Goal: Communication & Community: Share content

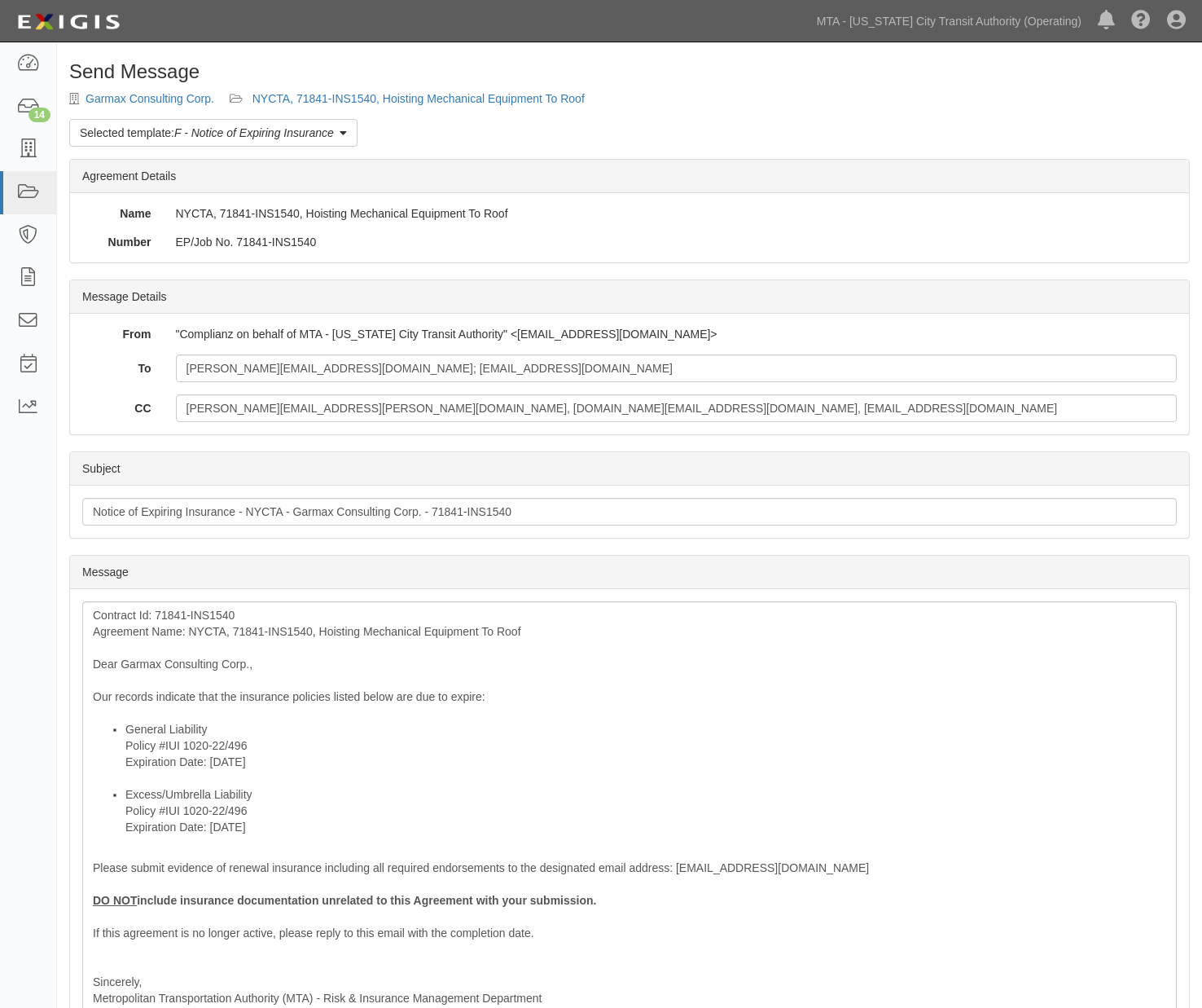
scroll to position [180, 0]
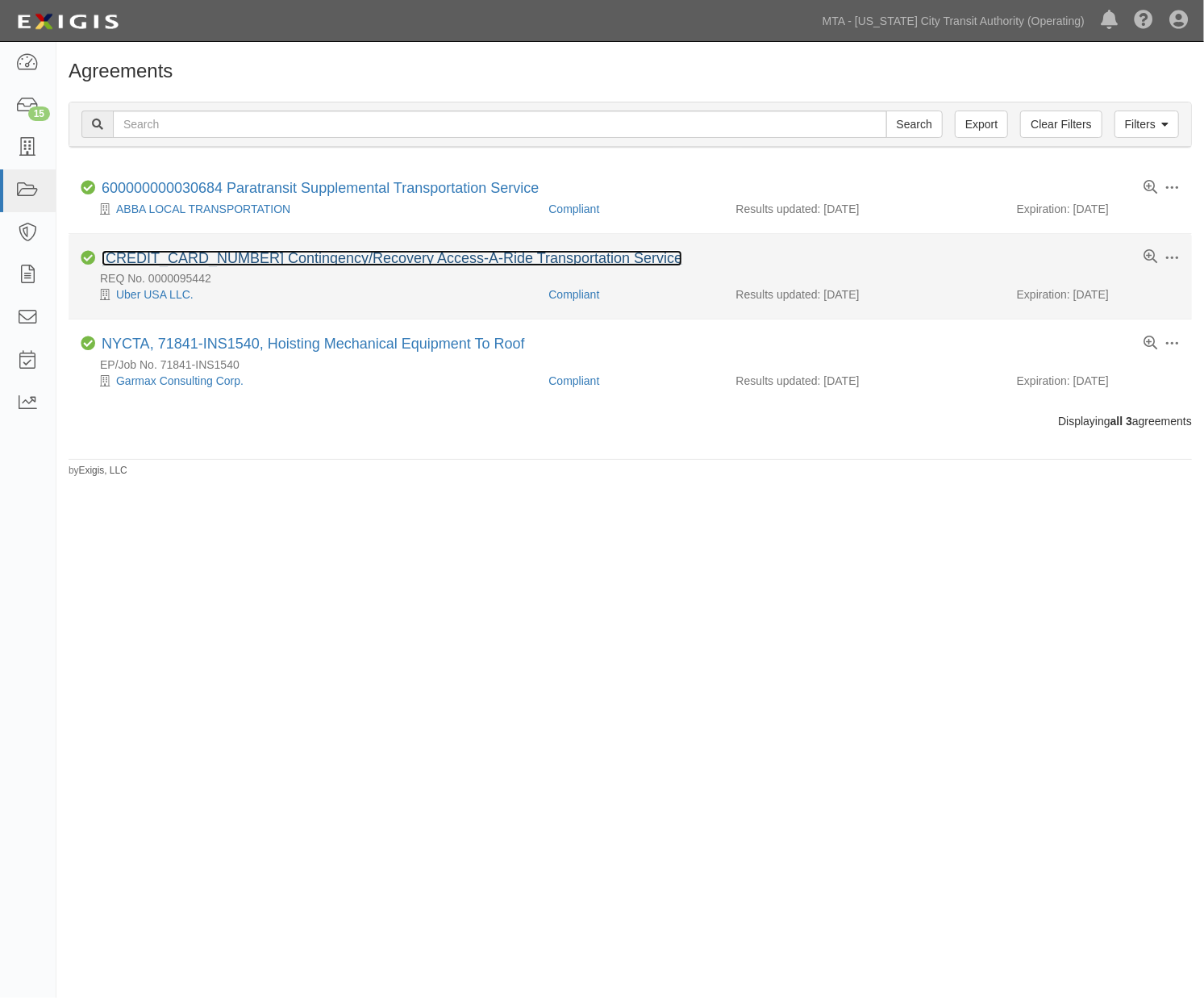
click at [246, 258] on link "600000000034177 Contingency/Recovery Access-A-Ride Transportation Service" at bounding box center [393, 258] width 581 height 16
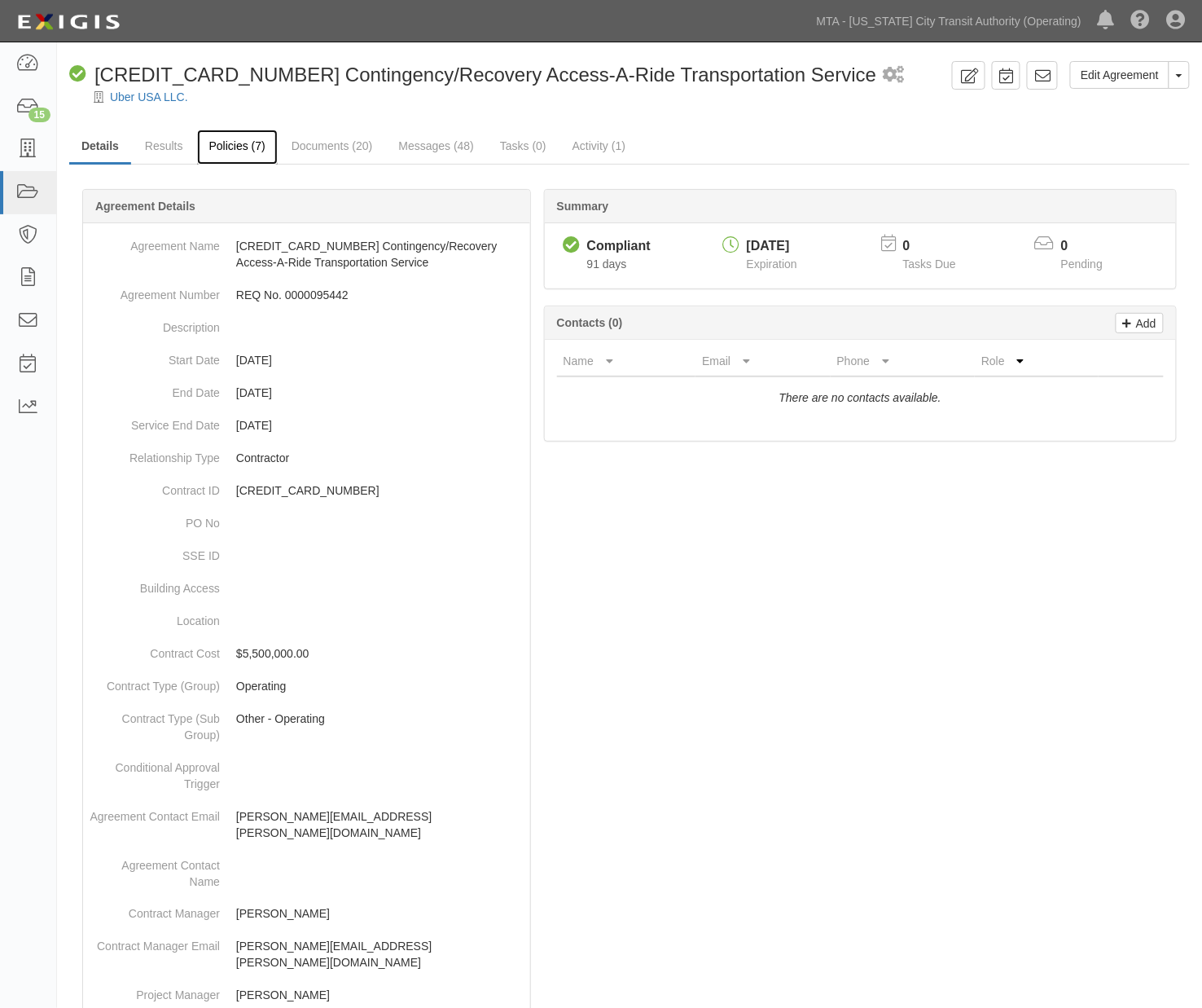
click at [233, 149] on link "Policies (7)" at bounding box center [237, 147] width 80 height 35
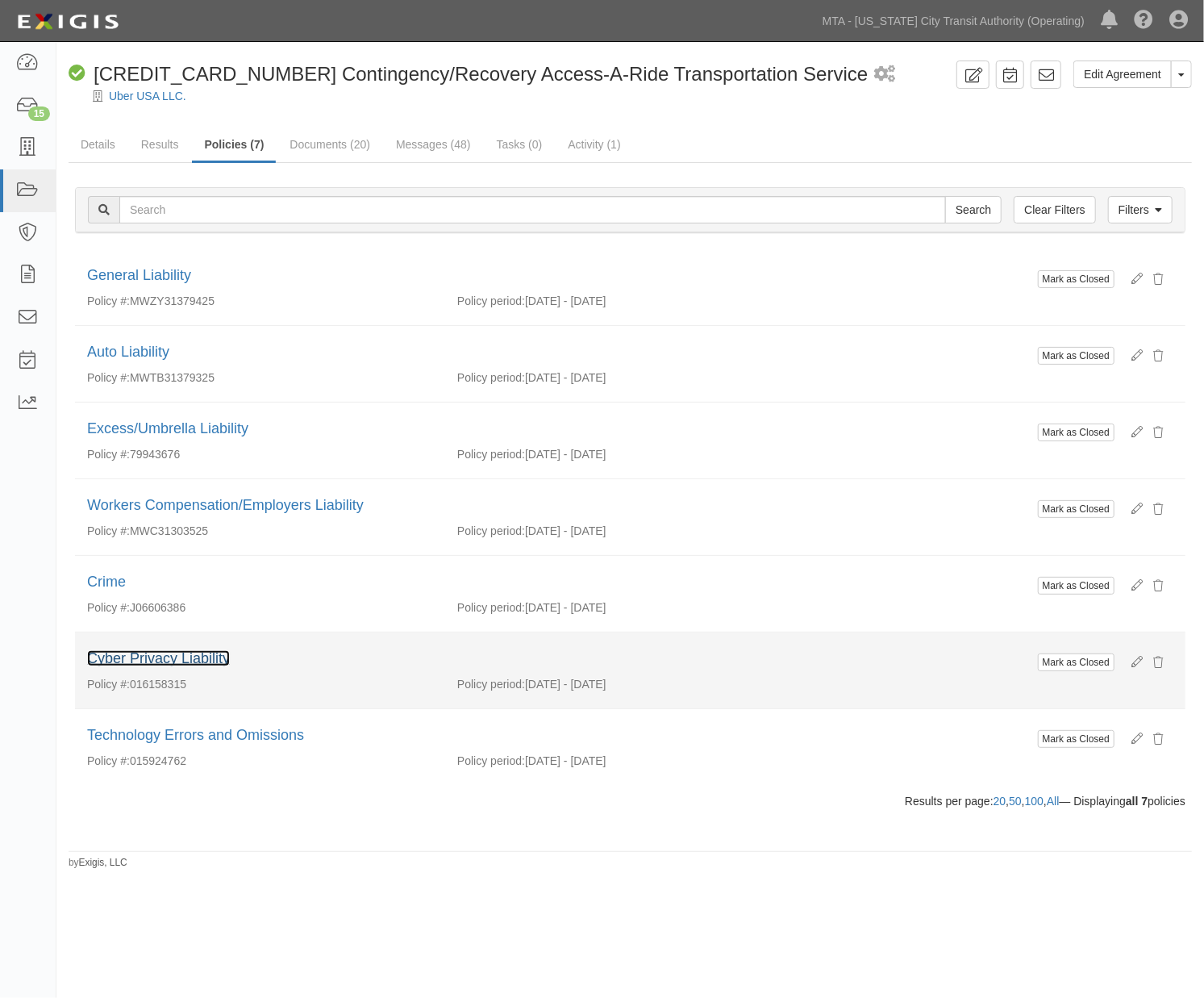
click at [182, 659] on link "Cyber Privacy Liability" at bounding box center [158, 658] width 142 height 16
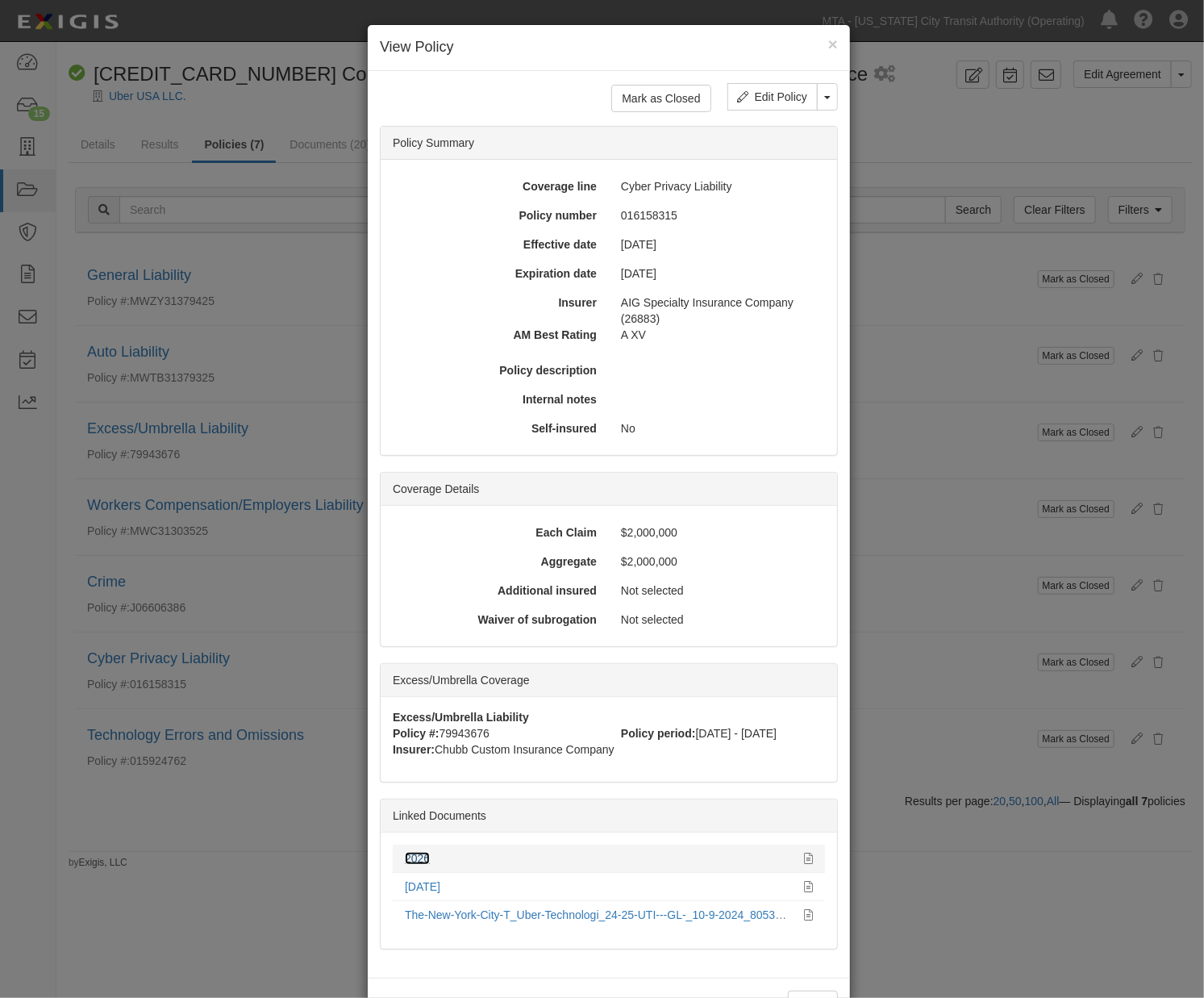
click at [407, 857] on link "2026" at bounding box center [417, 858] width 25 height 13
drag, startPoint x: 916, startPoint y: 752, endPoint x: 902, endPoint y: 714, distance: 40.5
click at [917, 752] on div "× View Policy Mark as Closed Edit Policy Toggle Dropdown Delete Policy Policy S…" at bounding box center [602, 499] width 1204 height 998
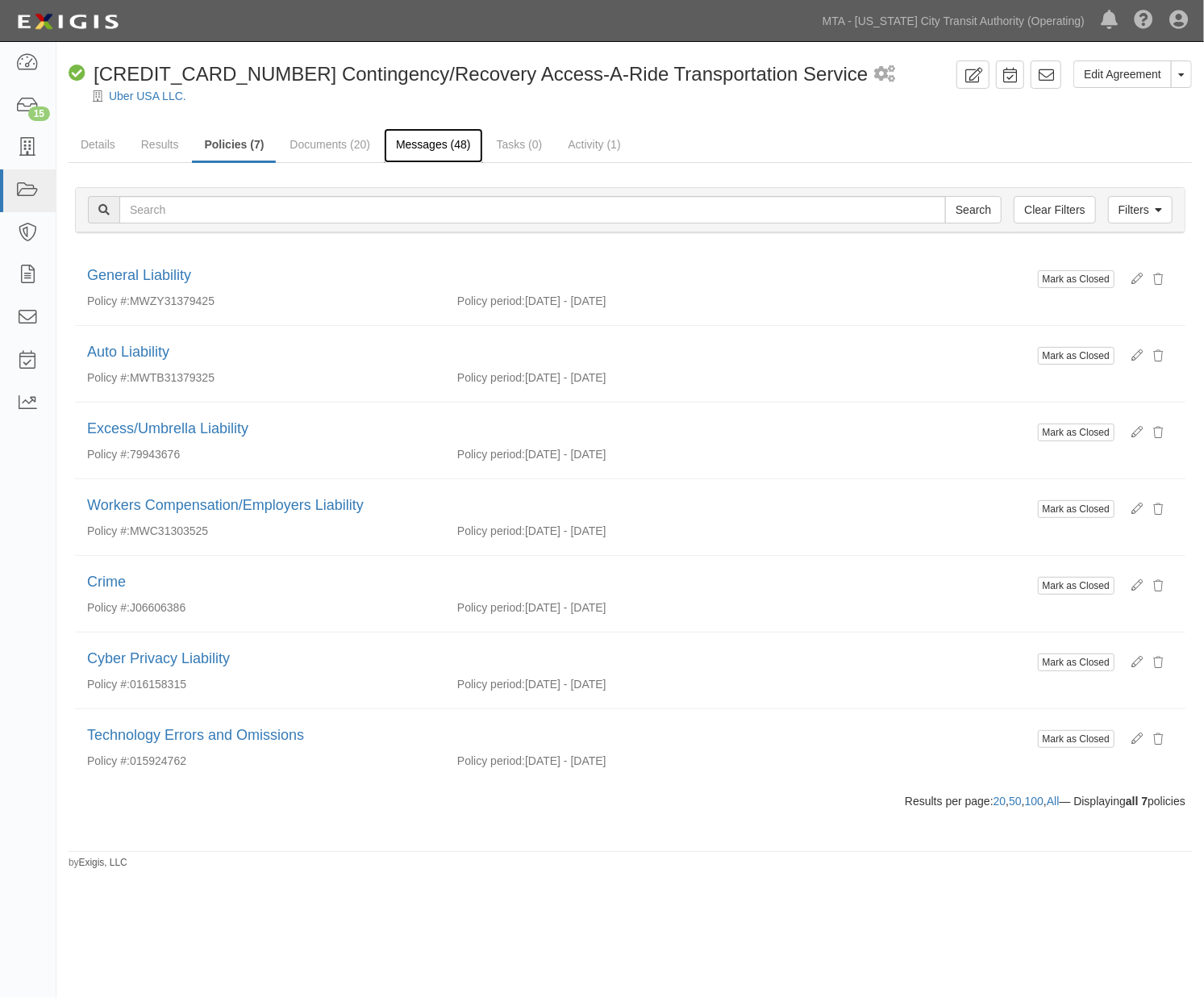
click at [447, 141] on link "Messages (48)" at bounding box center [433, 145] width 99 height 34
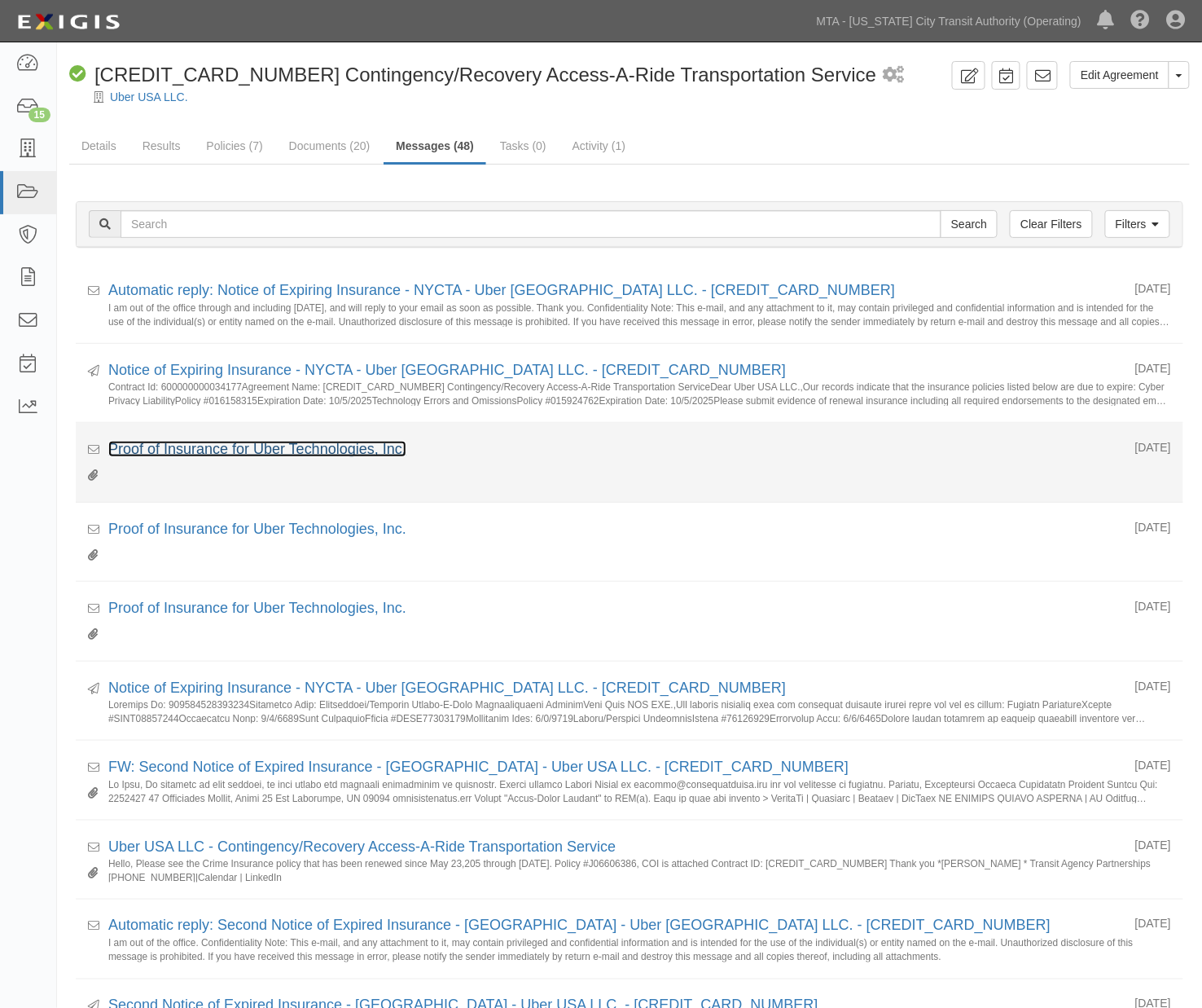
click at [296, 451] on link "Proof of Insurance for Uber Technologies, Inc." at bounding box center [257, 449] width 298 height 16
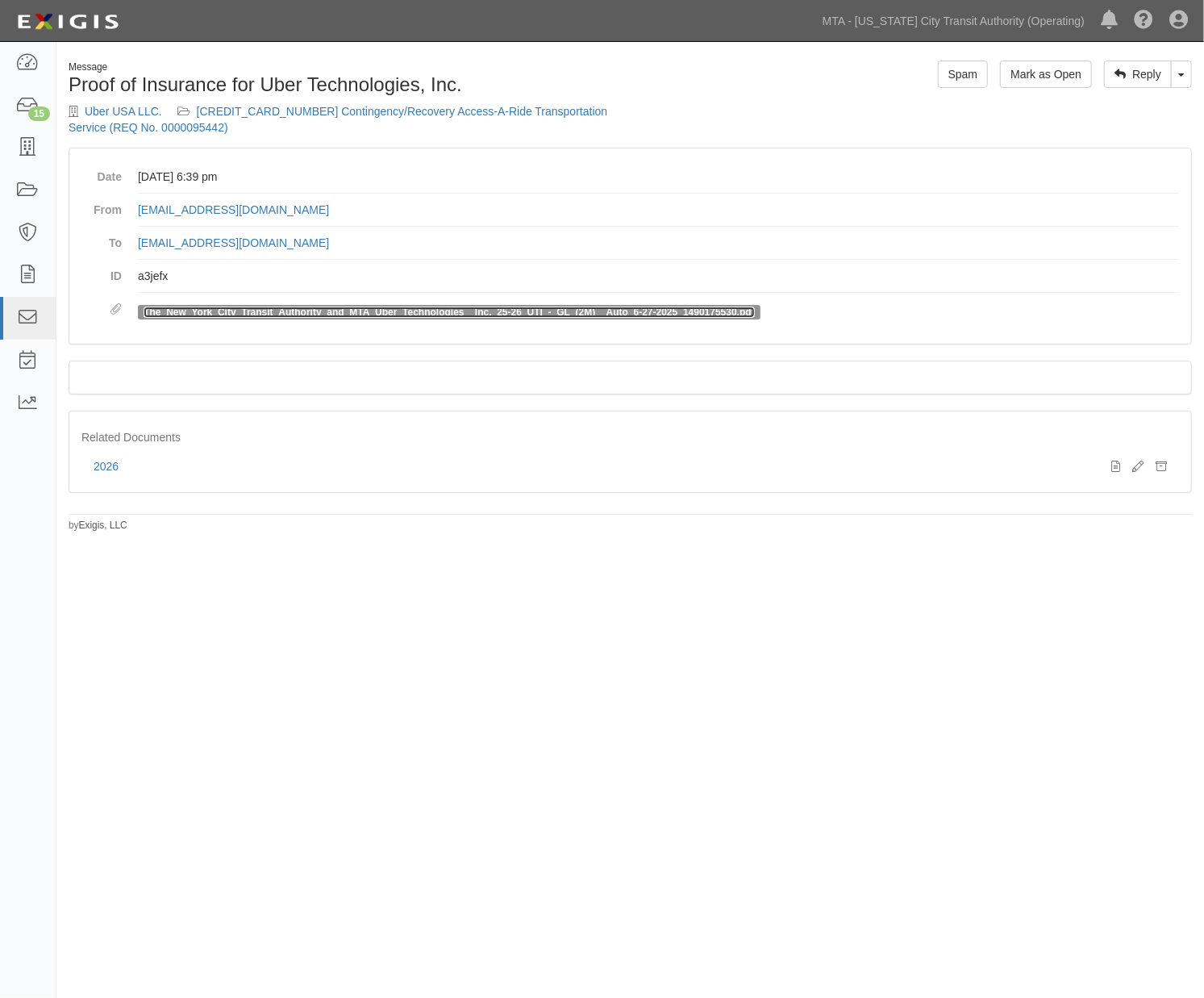
click at [320, 311] on link "The_New_York_City_Transit_Authority_and_MTA_Uber_Technologies__Inc._25-26_UTI_-…" at bounding box center [448, 312] width 611 height 12
click at [987, 687] on div "Message Proof of Insurance for Uber Technologies, Inc. Uber USA LLC. 6000000000…" at bounding box center [602, 497] width 1204 height 898
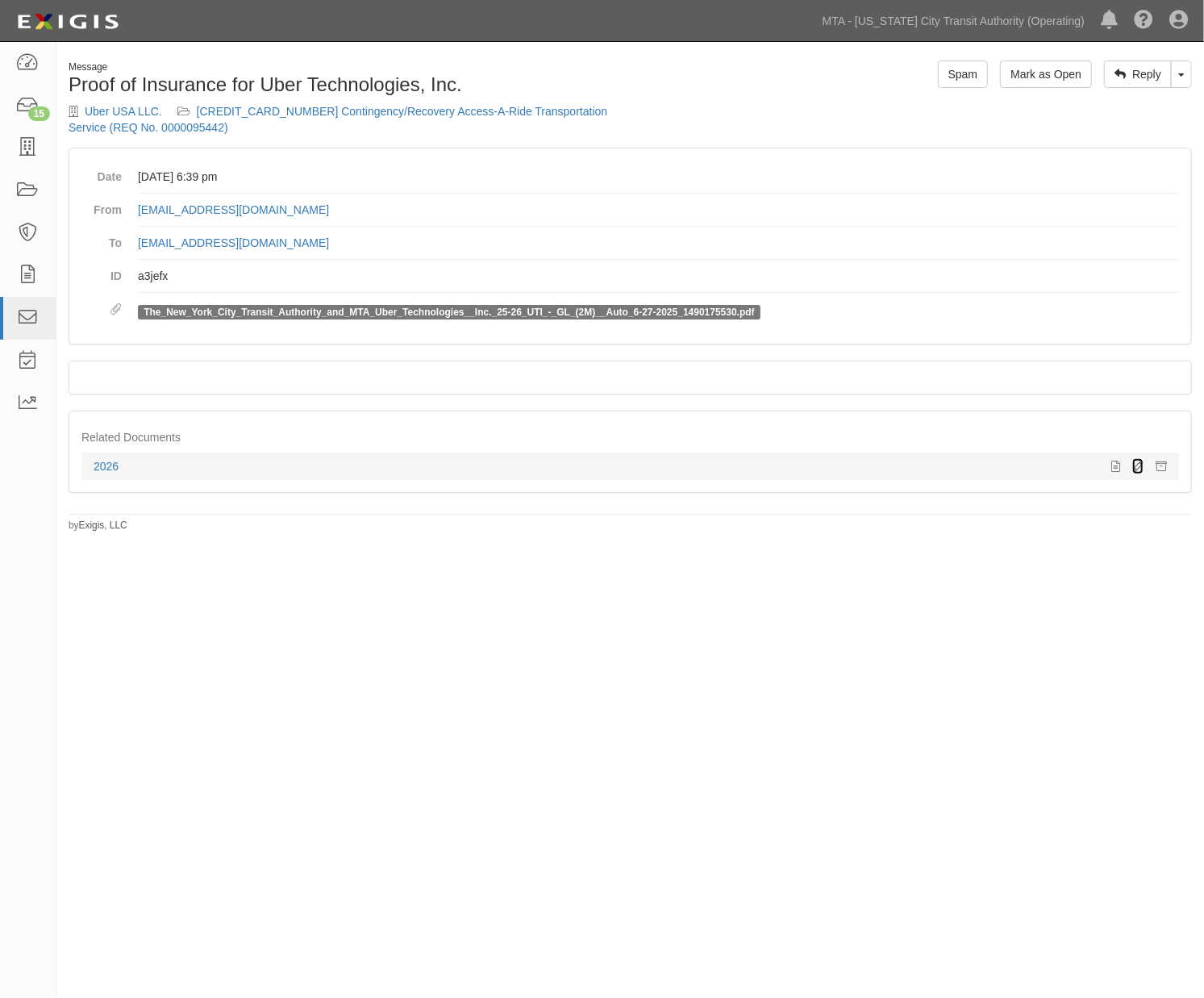
click at [1138, 462] on icon at bounding box center [1138, 467] width 12 height 12
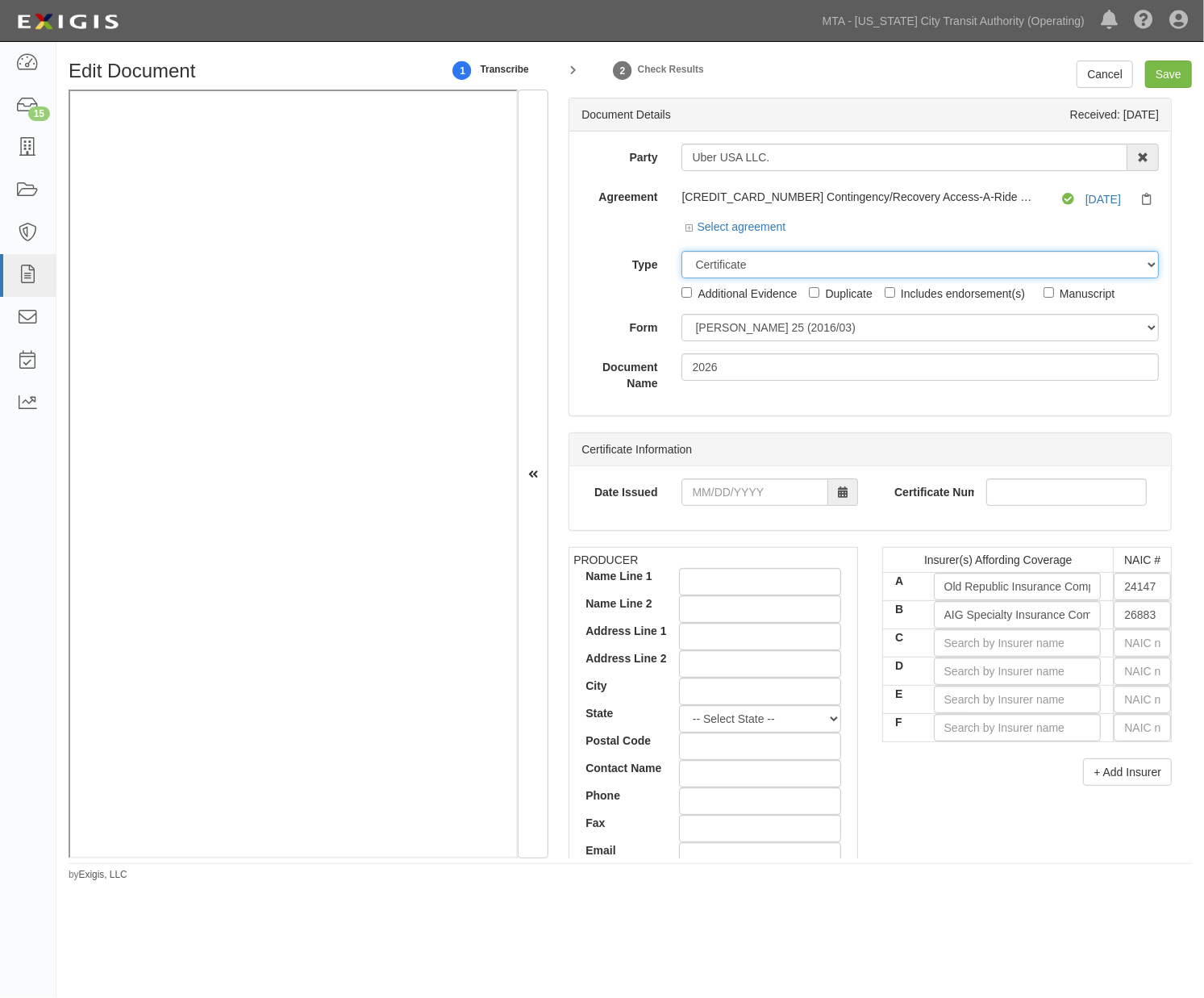
click at [737, 270] on select "Unassigned Binder Cancellation Notice Certificate Contract Endorsement Insuranc…" at bounding box center [920, 265] width 478 height 27
click at [682, 252] on select "Unassigned Binder Cancellation Notice Certificate Contract Endorsement Insuranc…" at bounding box center [920, 265] width 478 height 27
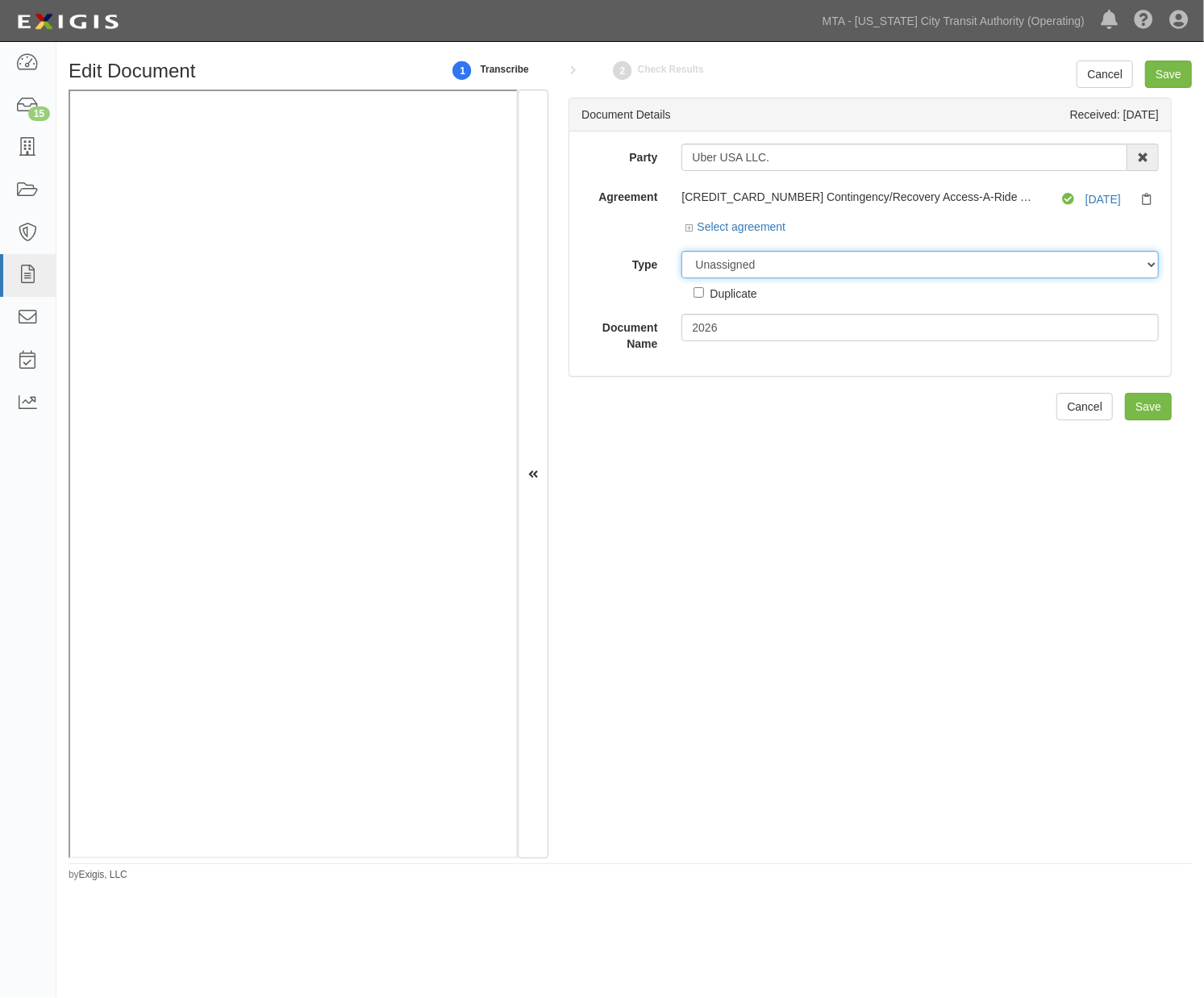
click at [768, 269] on select "Unassigned Binder Cancellation Notice Certificate Contract Endorsement Insuranc…" at bounding box center [920, 265] width 478 height 27
select select "EndorsementDetail"
click at [682, 252] on select "Unassigned Binder Cancellation Notice Certificate Contract Endorsement Insuranc…" at bounding box center [920, 265] width 478 height 27
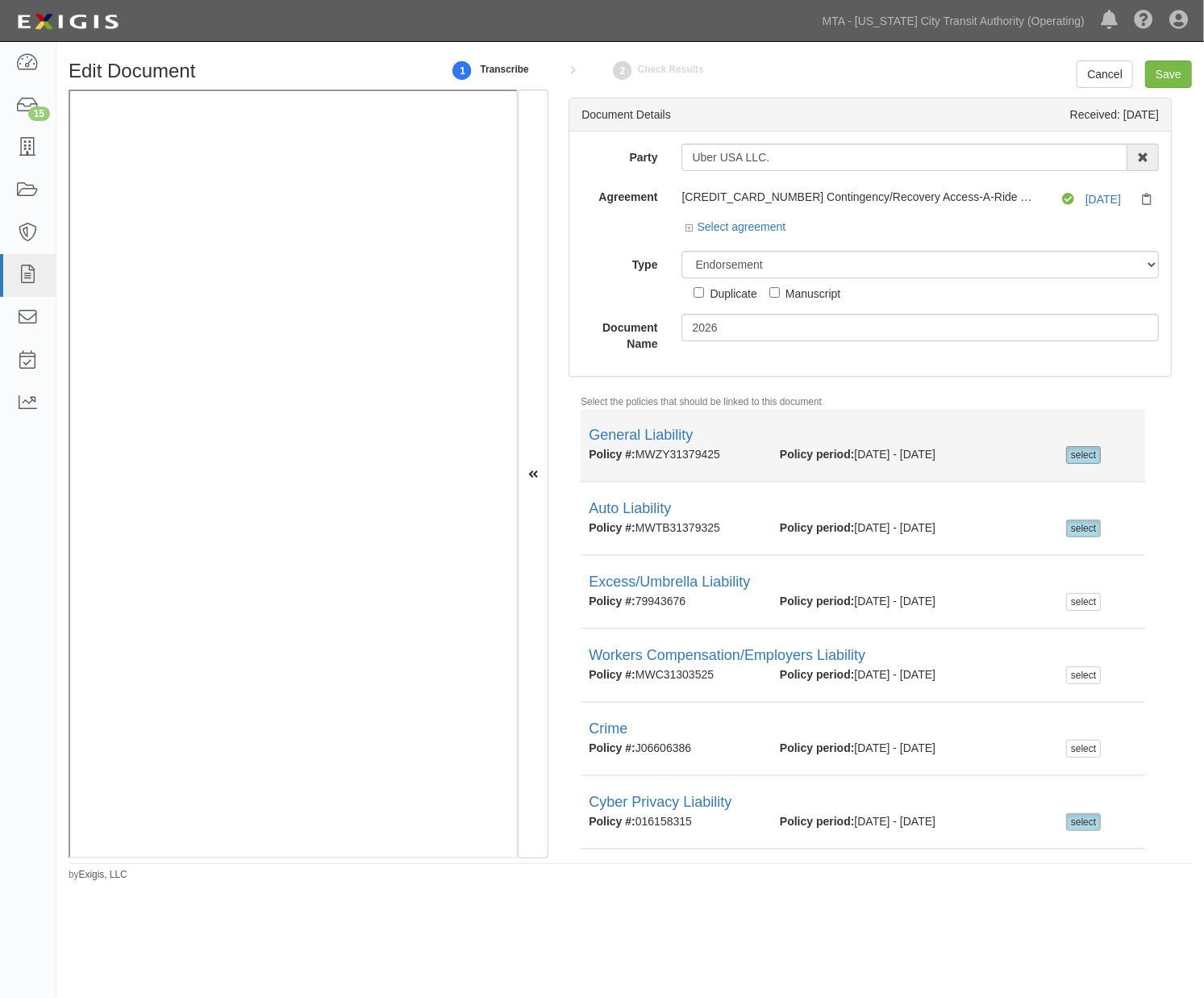
click at [1067, 454] on div "select" at bounding box center [1083, 455] width 34 height 18
checkbox input "false"
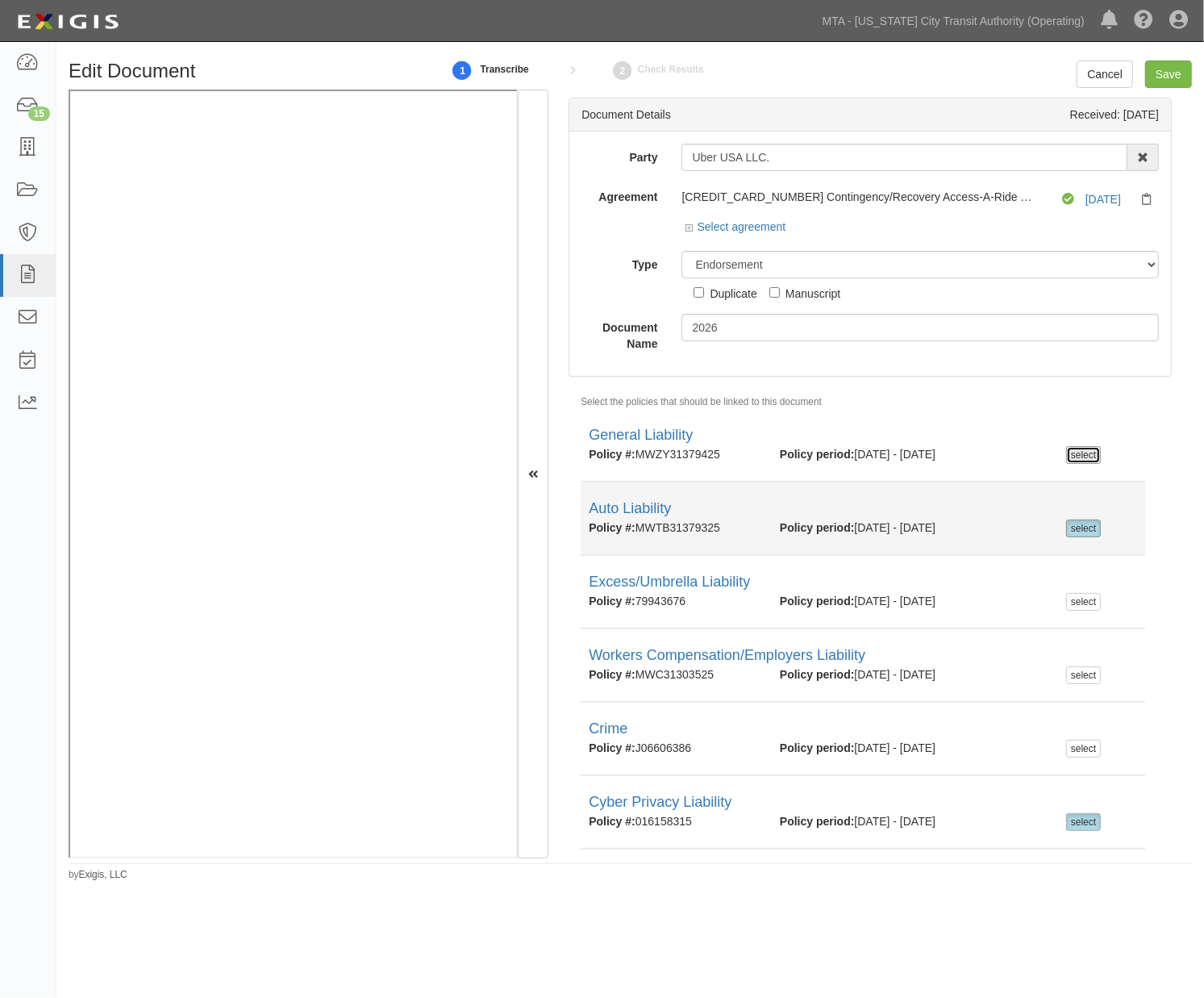
click at [1079, 533] on div "select" at bounding box center [1083, 528] width 34 height 18
checkbox input "false"
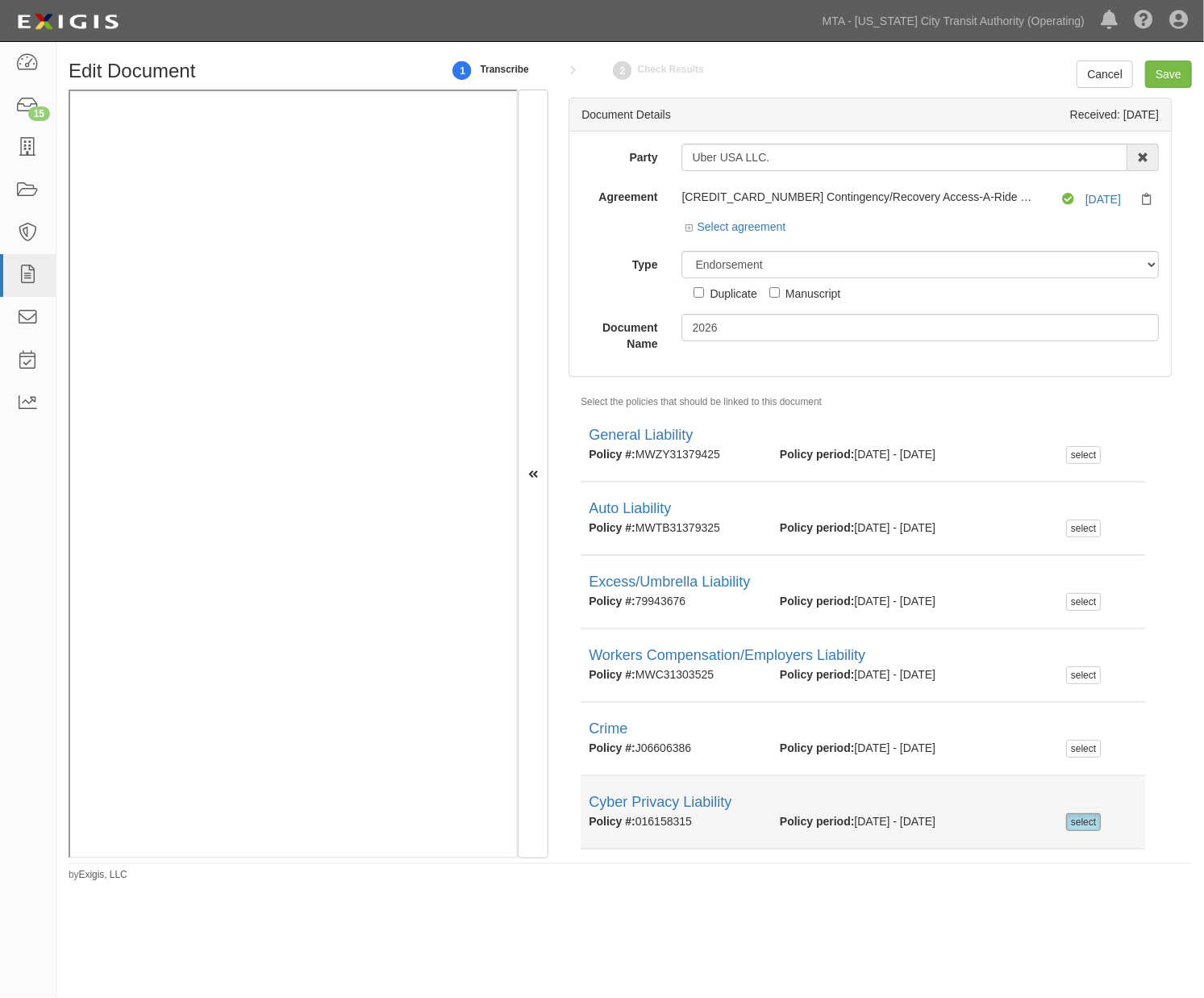
click at [1072, 825] on div "select" at bounding box center [1083, 822] width 34 height 18
checkbox input "false"
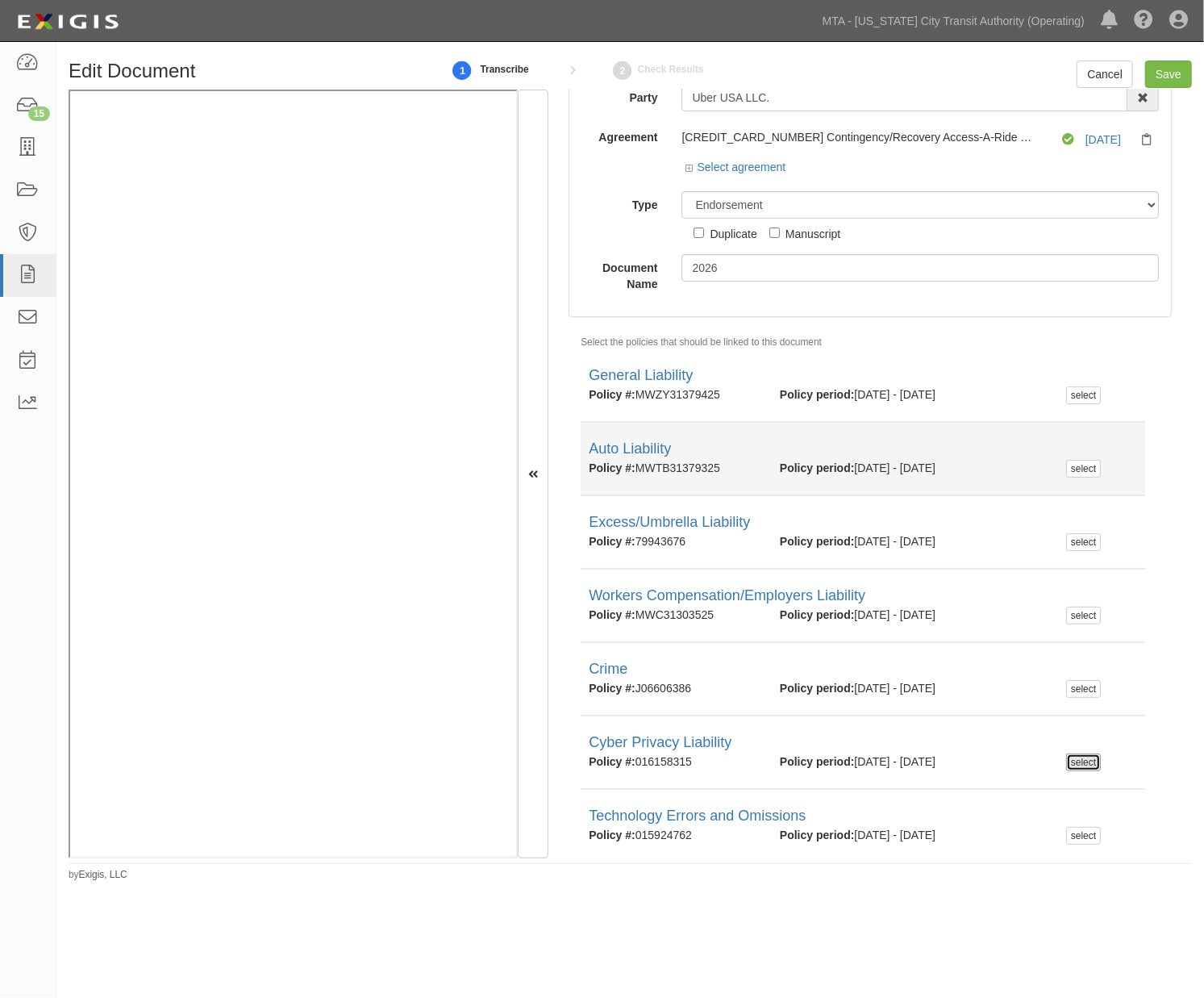
scroll to position [122, 0]
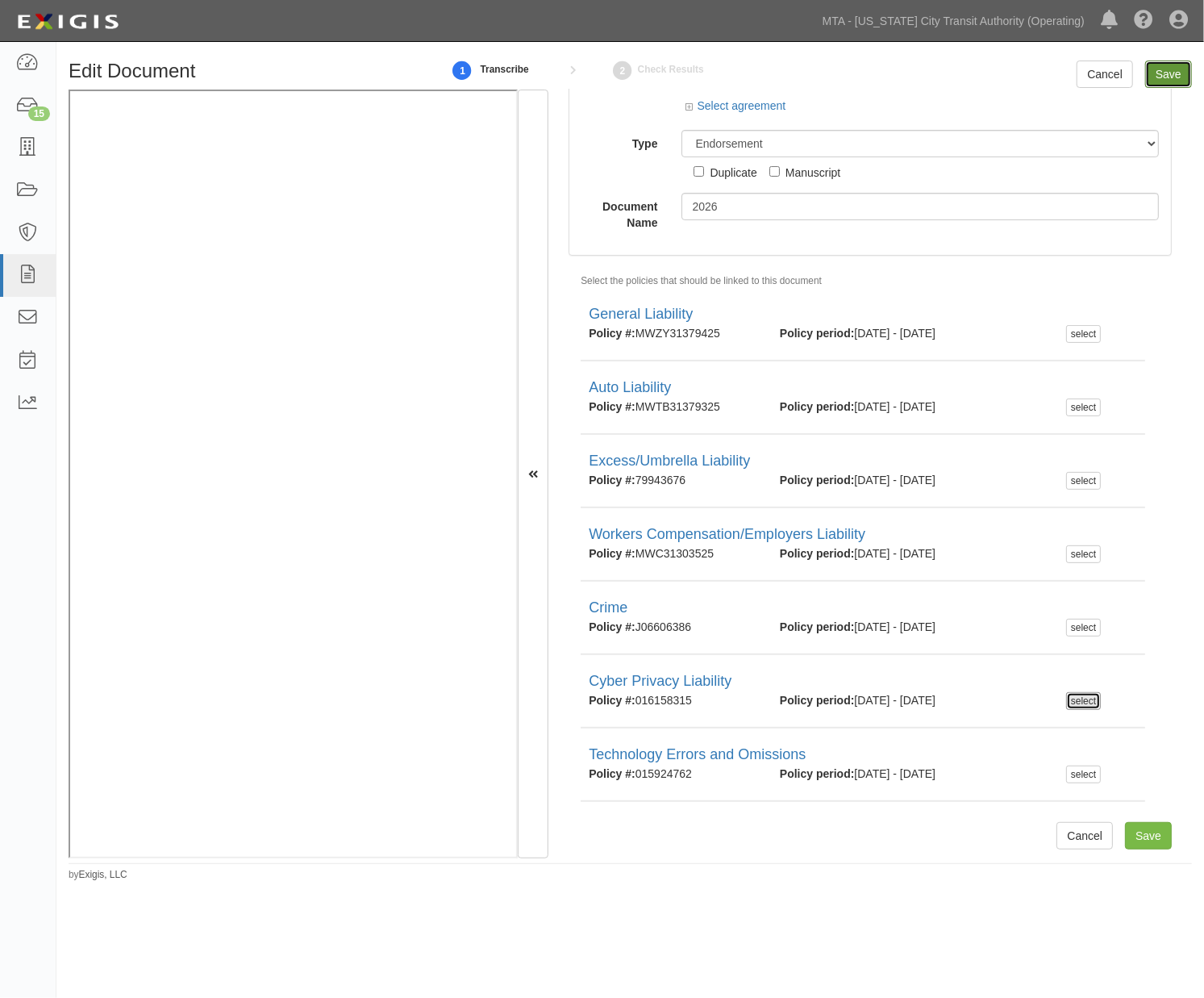
click at [1172, 70] on input "Save" at bounding box center [1169, 75] width 47 height 27
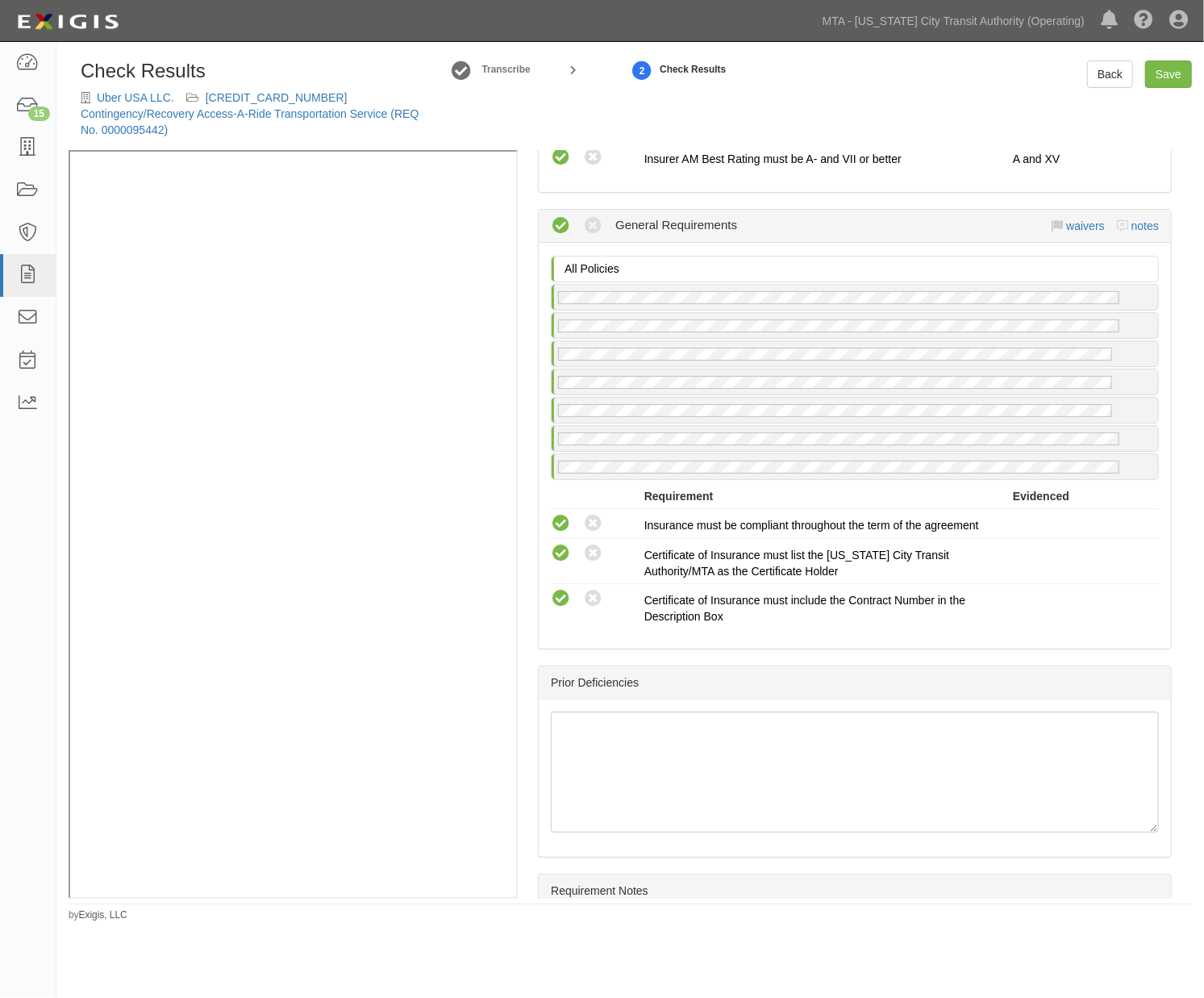
scroll to position [4157, 0]
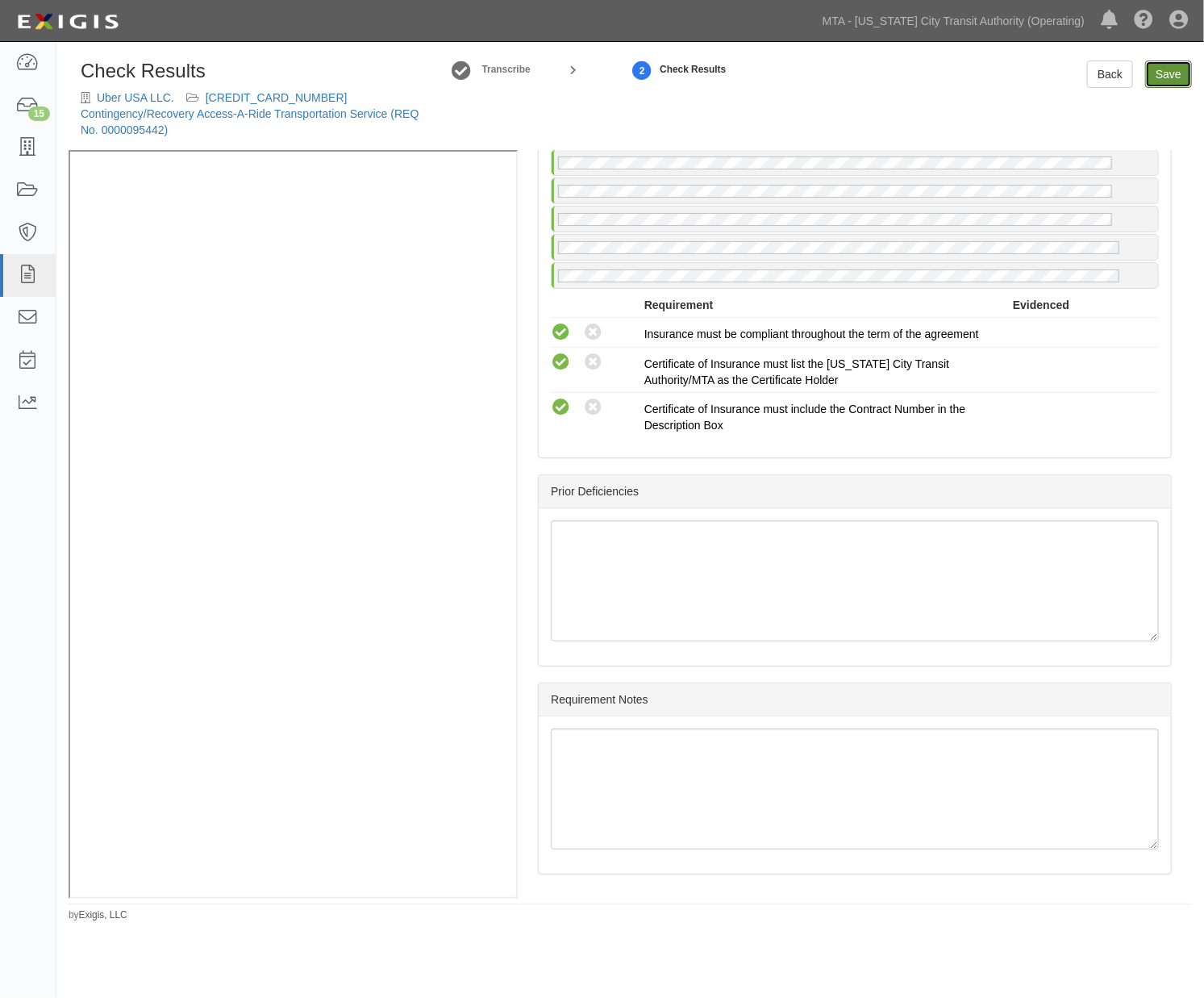
click at [1158, 73] on link "Save" at bounding box center [1169, 75] width 47 height 27
radio input "true"
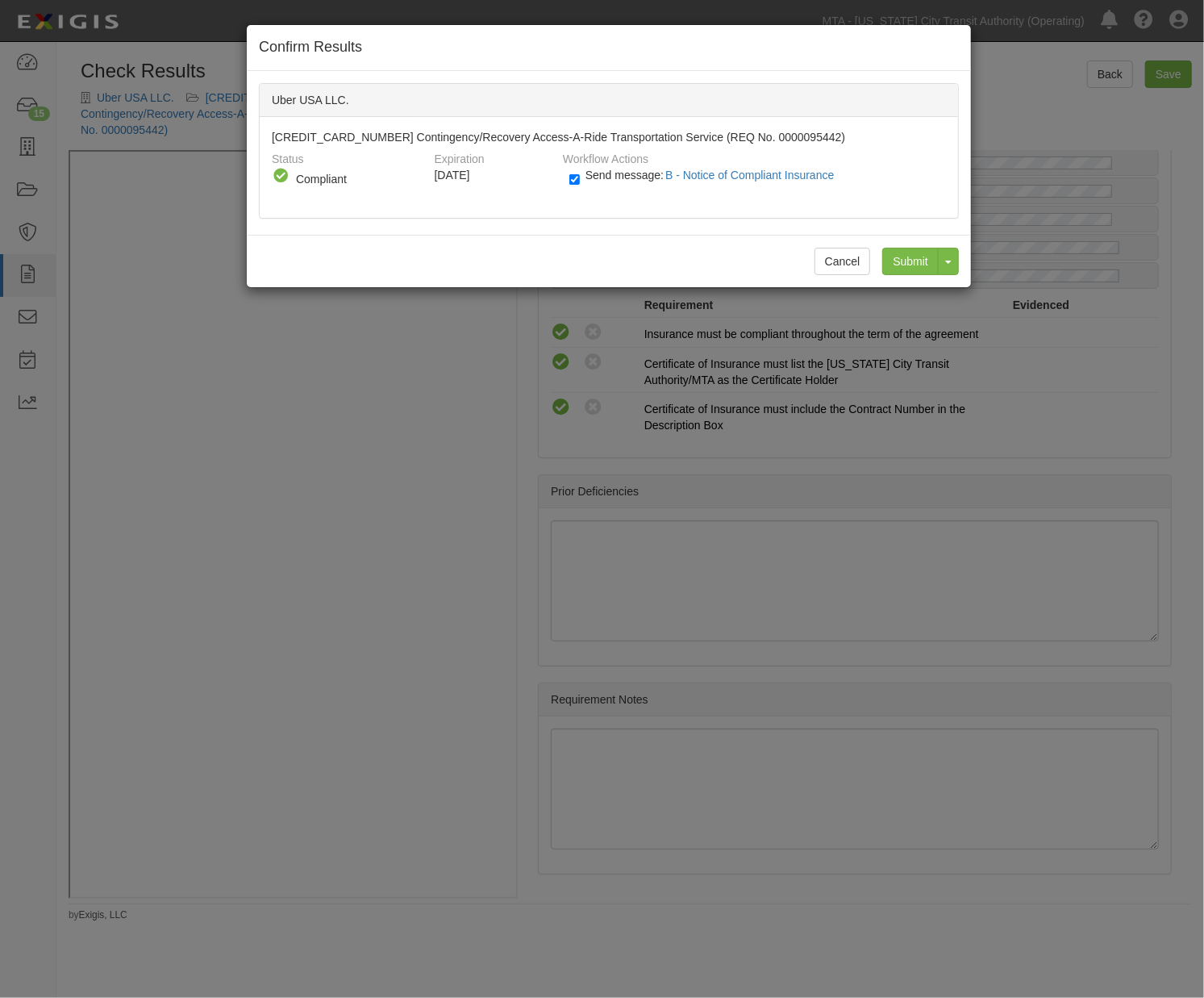
click at [615, 179] on span "Send message: B - Notice of Compliant Insurance" at bounding box center [713, 175] width 256 height 13
click at [580, 179] on input "Send message: B - Notice of Compliant Insurance" at bounding box center [574, 179] width 11 height 19
checkbox input "false"
click at [919, 262] on input "Submit" at bounding box center [911, 261] width 57 height 27
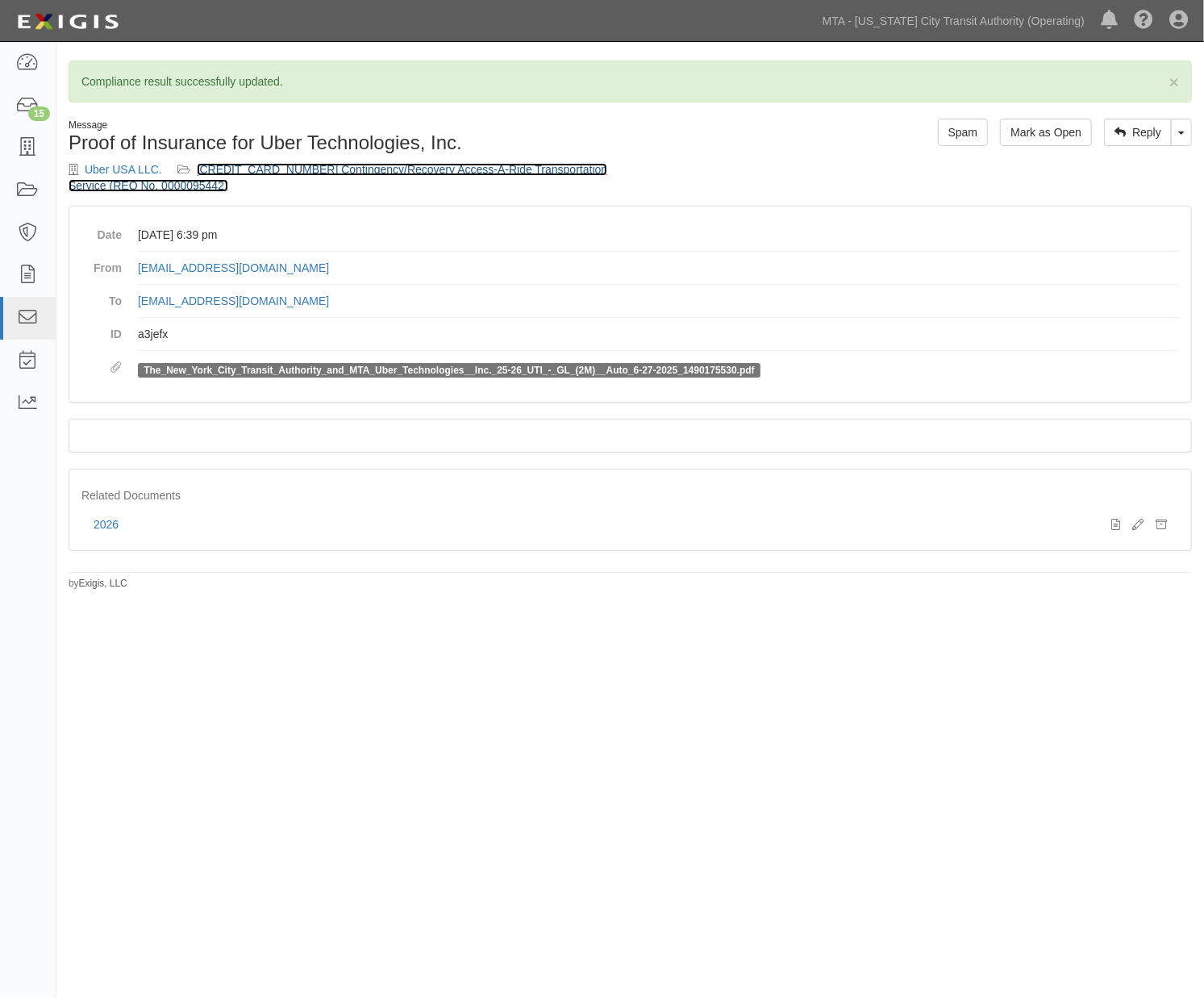
click at [416, 167] on link "[CREDIT_CARD_NUMBER] Contingency/Recovery Access-A-Ride Transportation Service …" at bounding box center [338, 178] width 539 height 29
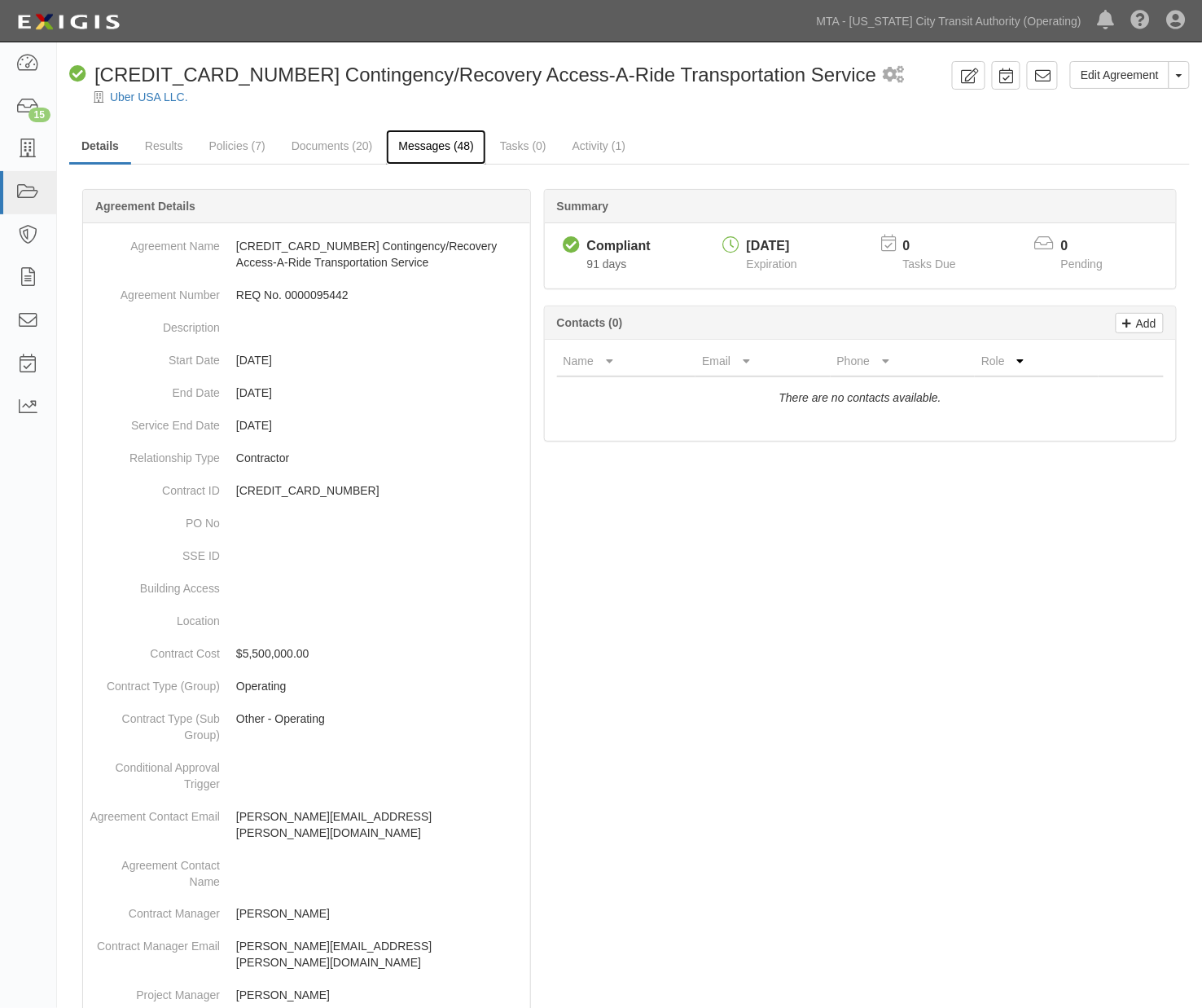
click at [438, 144] on link "Messages (48)" at bounding box center [436, 147] width 100 height 35
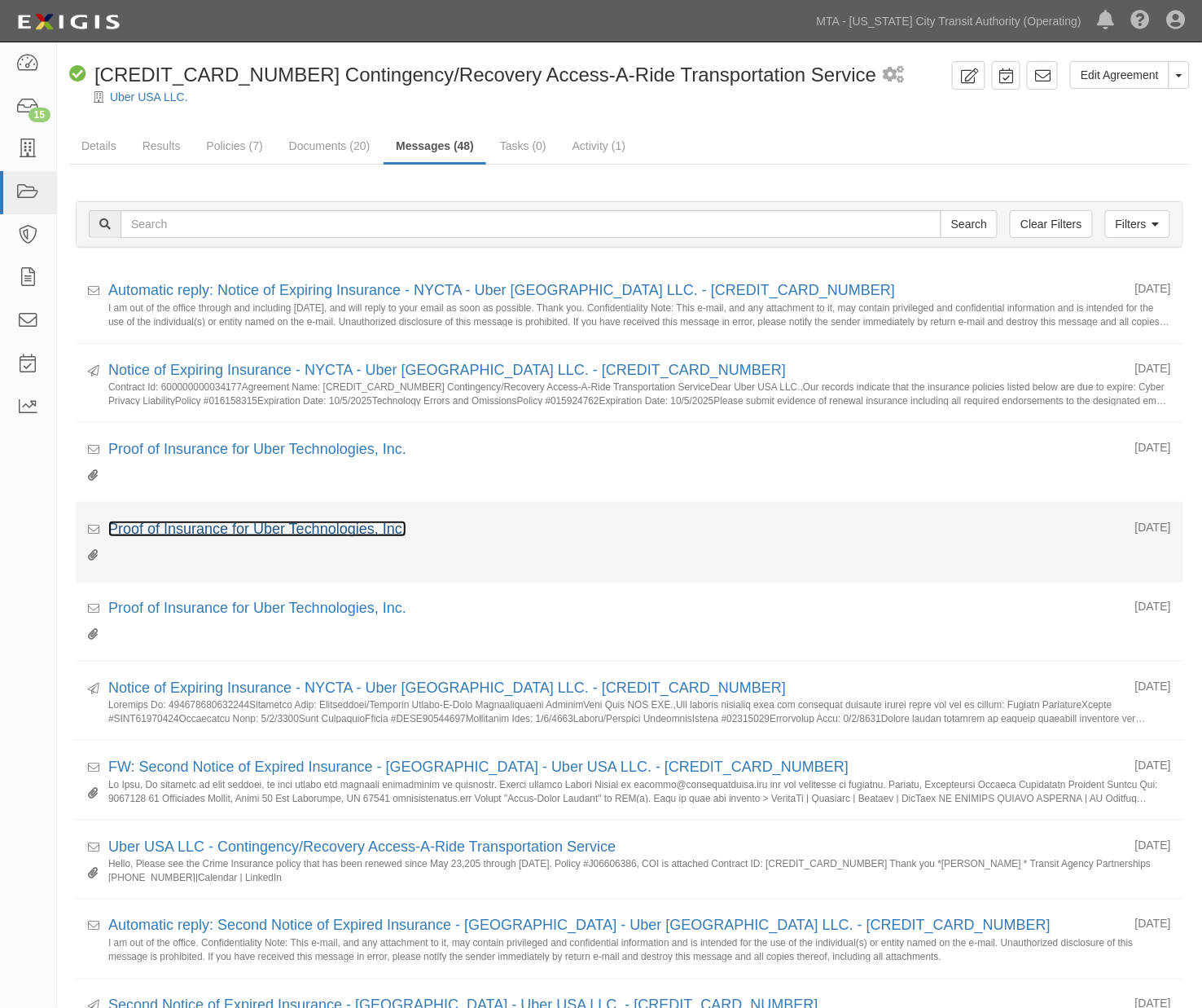
click at [337, 526] on link "Proof of Insurance for Uber Technologies, Inc." at bounding box center [257, 528] width 298 height 16
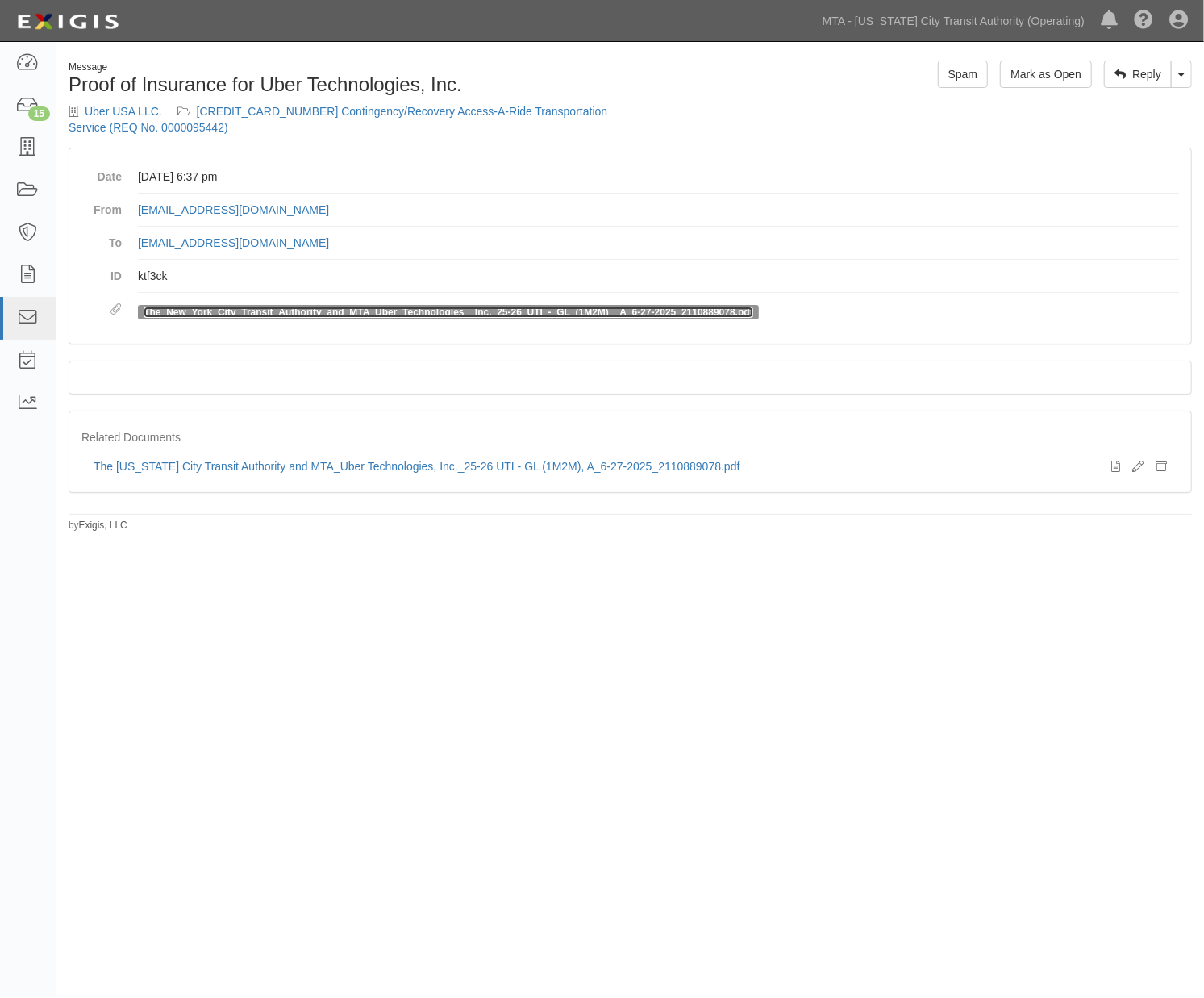
click at [375, 306] on link "The_New_York_City_Transit_Authority_and_MTA_Uber_Technologies__Inc._25-26_UTI_-…" at bounding box center [447, 312] width 609 height 12
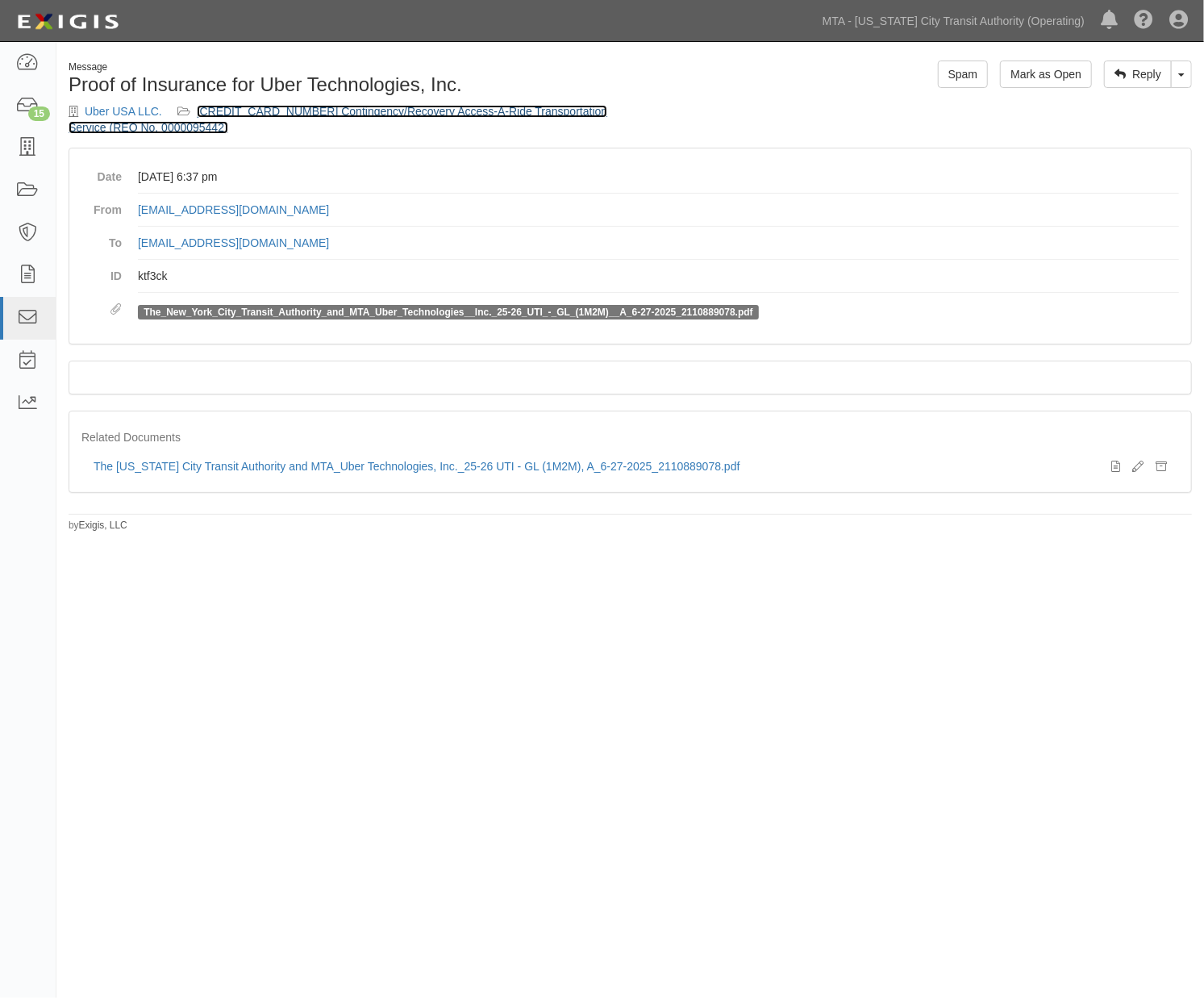
click at [381, 110] on link "600000000034177 Contingency/Recovery Access-A-Ride Transportation Service (REQ …" at bounding box center [338, 120] width 539 height 29
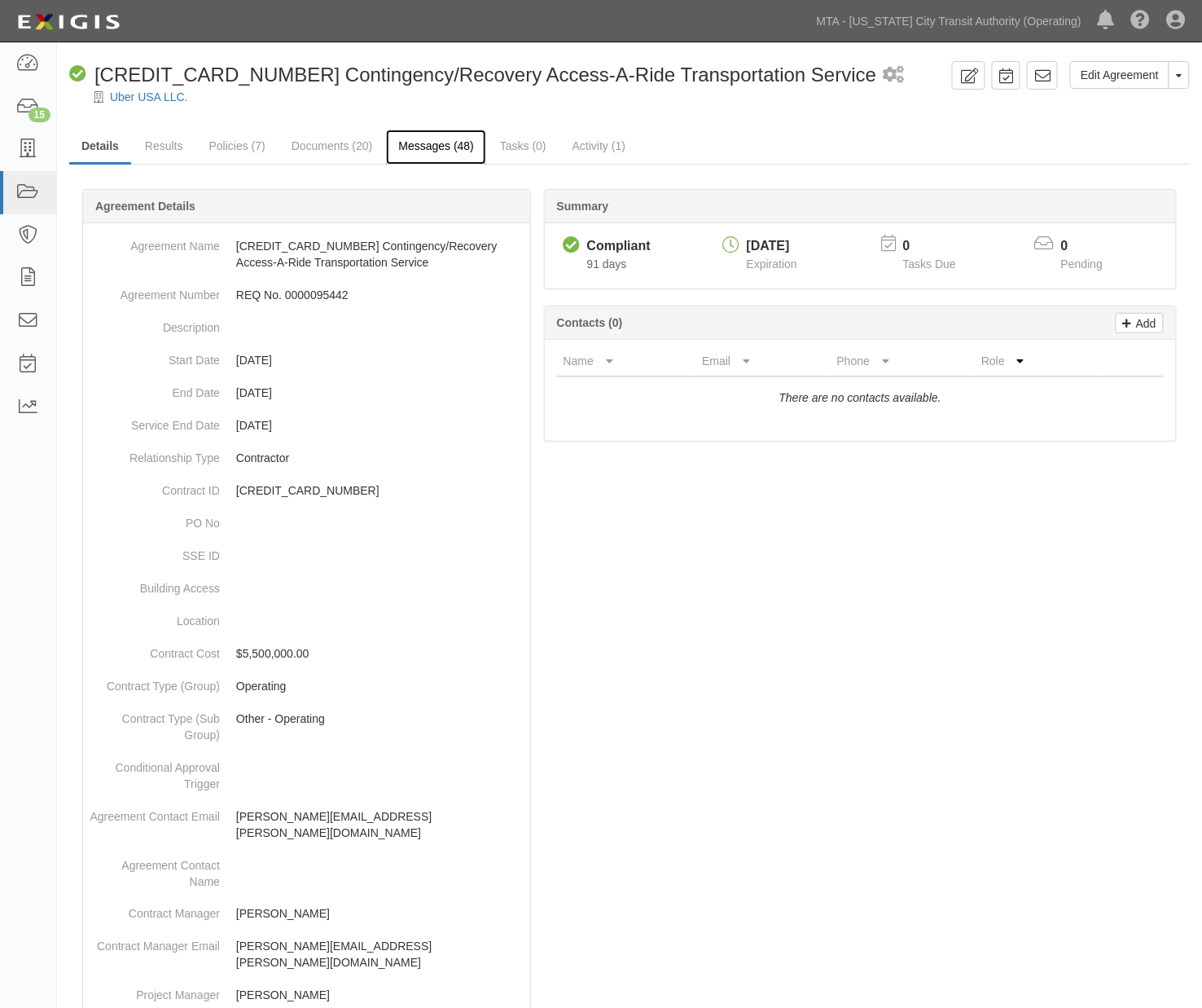
click at [437, 148] on link "Messages (48)" at bounding box center [436, 147] width 100 height 35
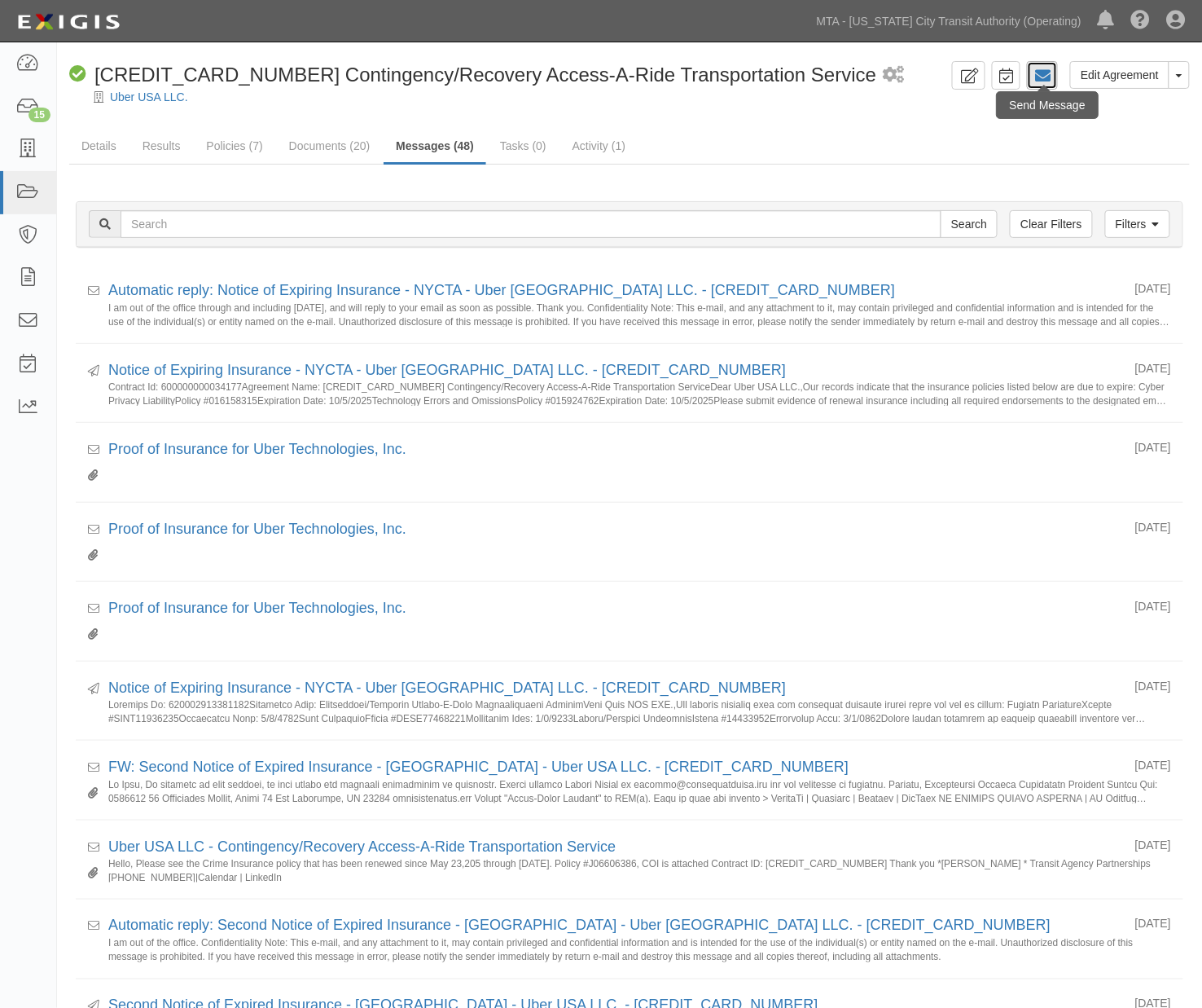
click at [1047, 74] on icon at bounding box center [1042, 75] width 16 height 16
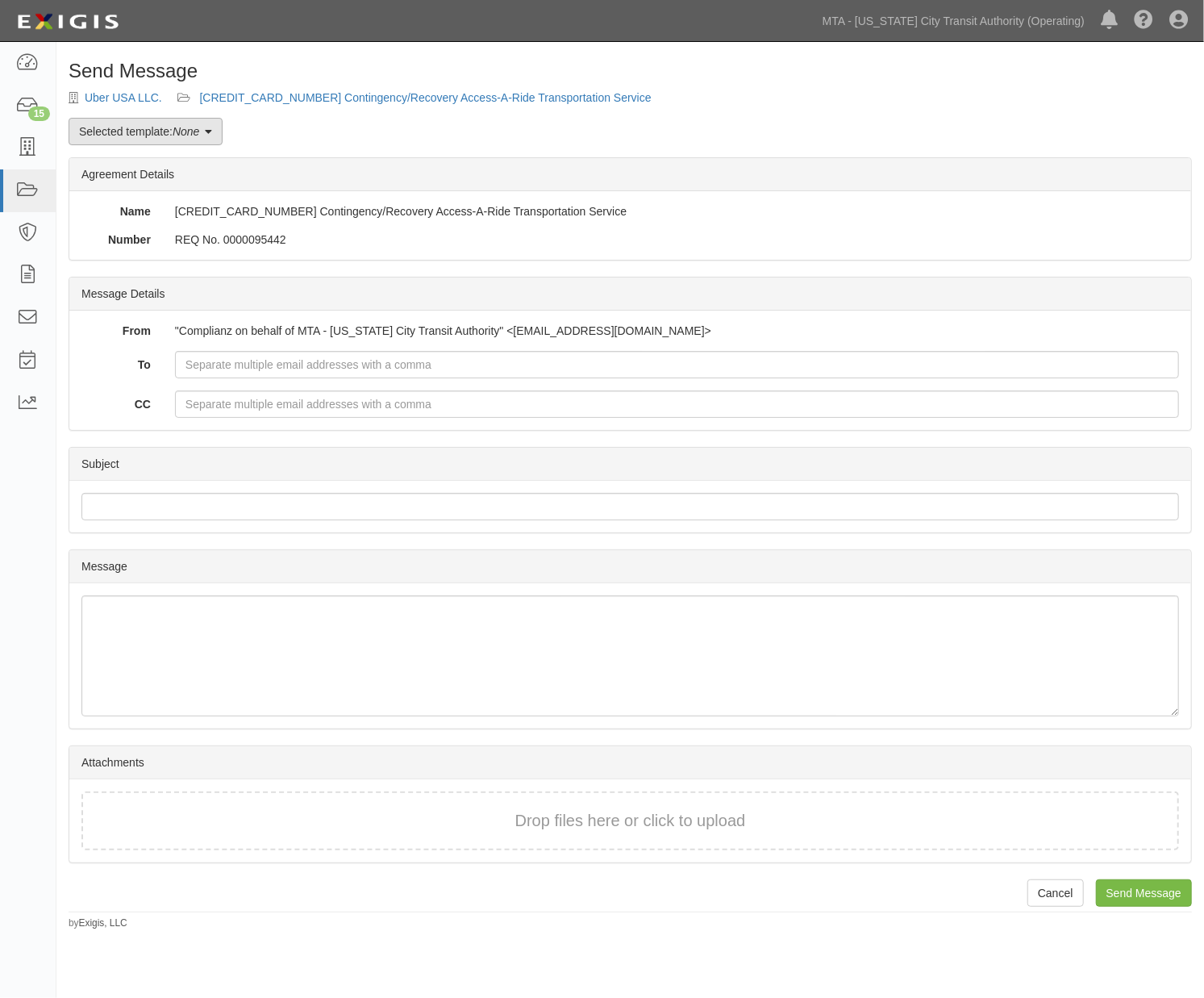
drag, startPoint x: 0, startPoint y: 0, endPoint x: 130, endPoint y: 130, distance: 183.8
click at [130, 130] on link "Selected template: None" at bounding box center [145, 131] width 154 height 27
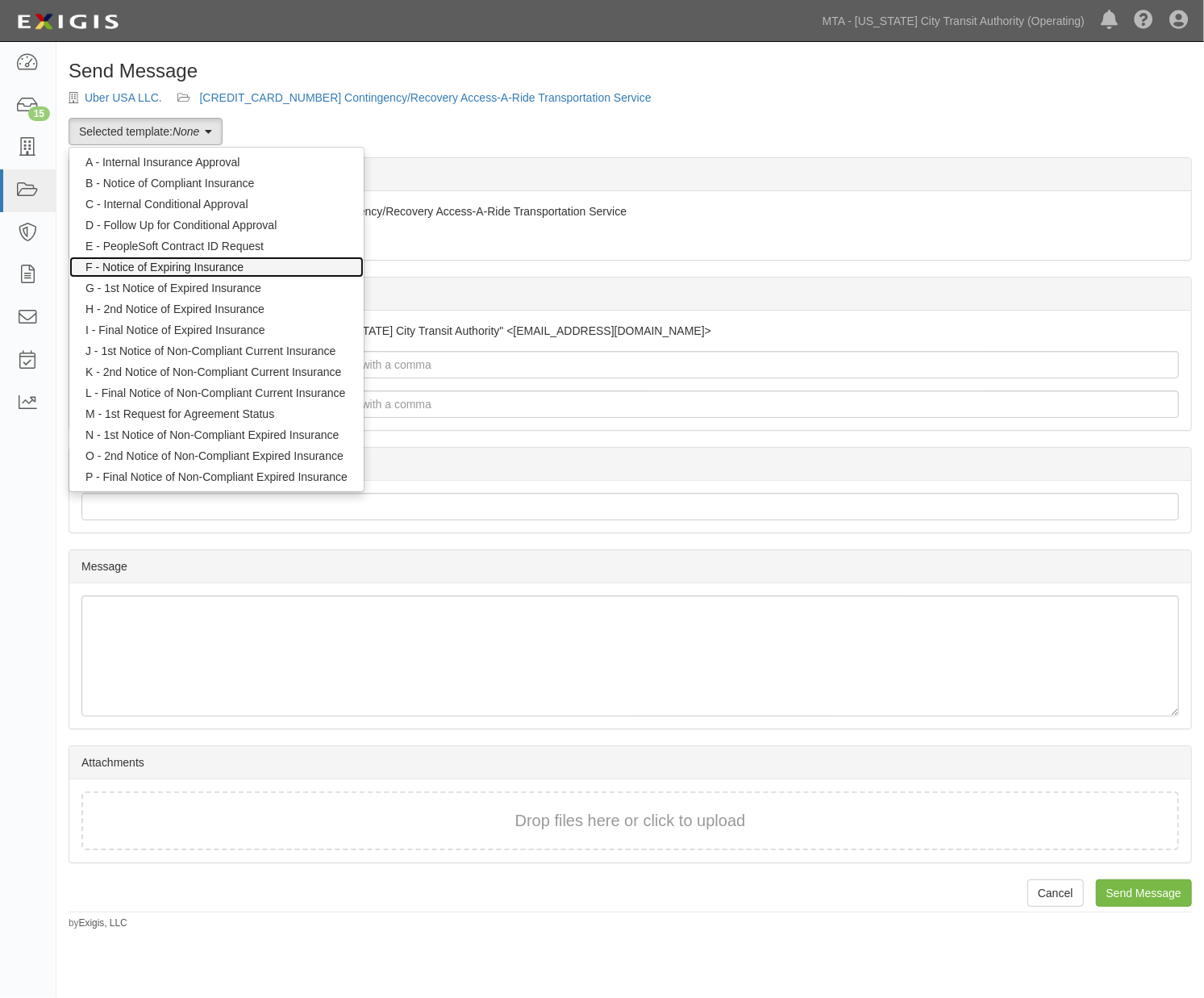
click at [158, 259] on link "F - Notice of Expiring Insurance" at bounding box center [217, 266] width 294 height 21
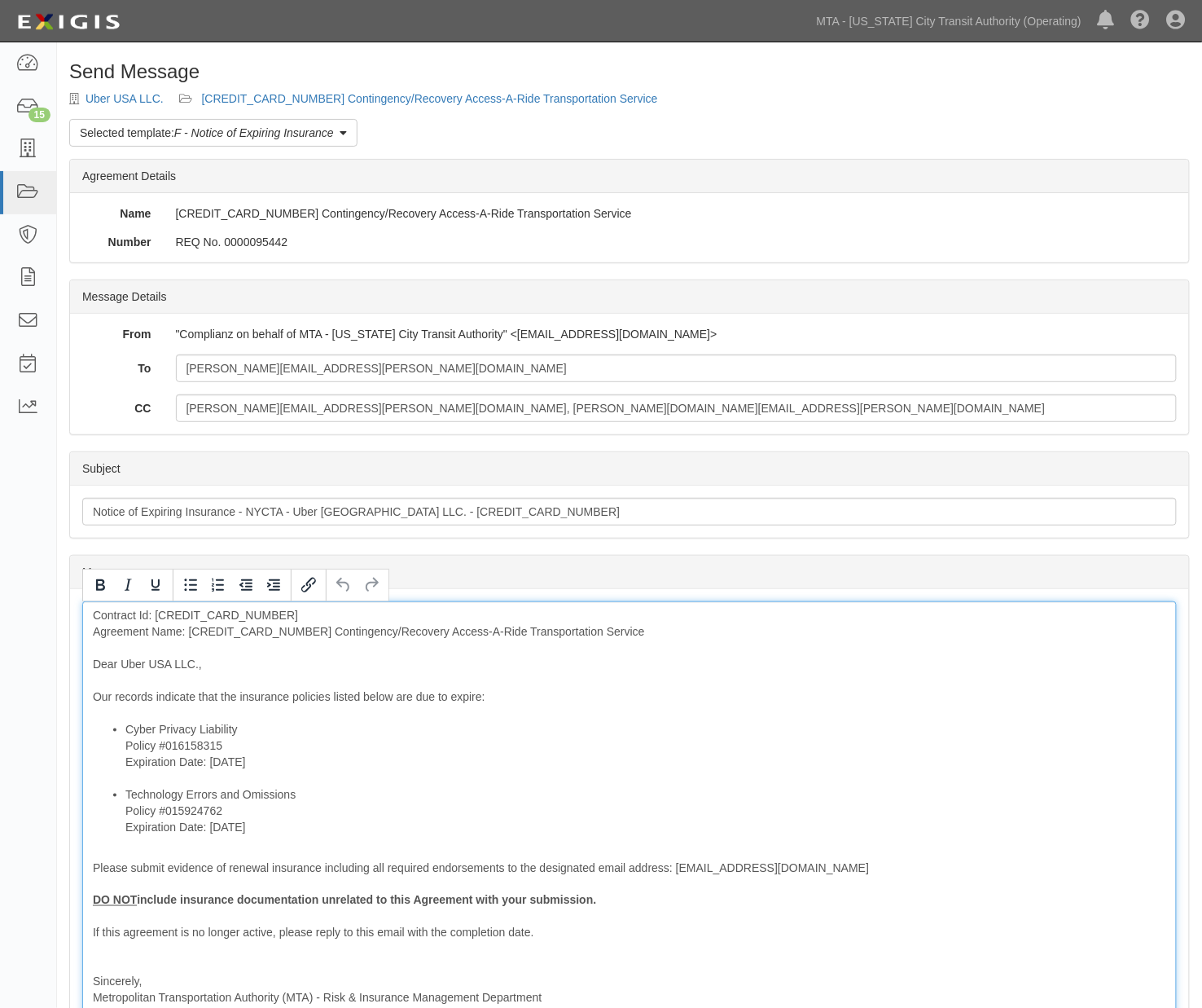
click at [250, 637] on div "Contract Id: 600000000034177 Agreement Name: 600000000034177 Contingency/Recove…" at bounding box center [629, 832] width 1095 height 460
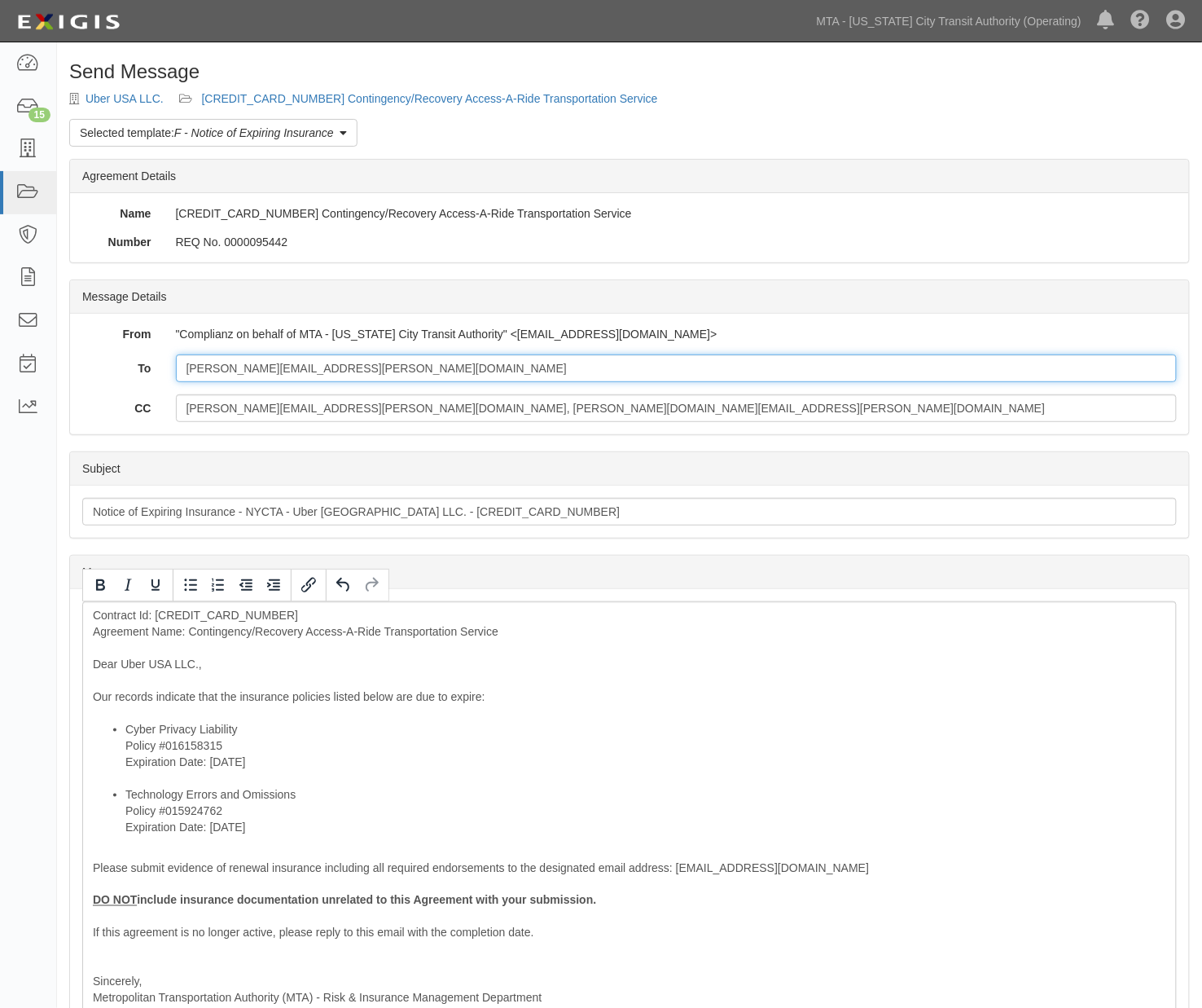
click at [428, 363] on input "matthew.ditaranto@uber.com" at bounding box center [677, 369] width 1002 height 28
paste input "Certificates@woodruffsawyer.com"
click at [342, 370] on input "matthew.ditaranto@uber.com' Certificates@woodruffsawyer.com" at bounding box center [677, 369] width 1002 height 28
type input "matthew.ditaranto@uber.com; Certificates@woodruffsawyer.com"
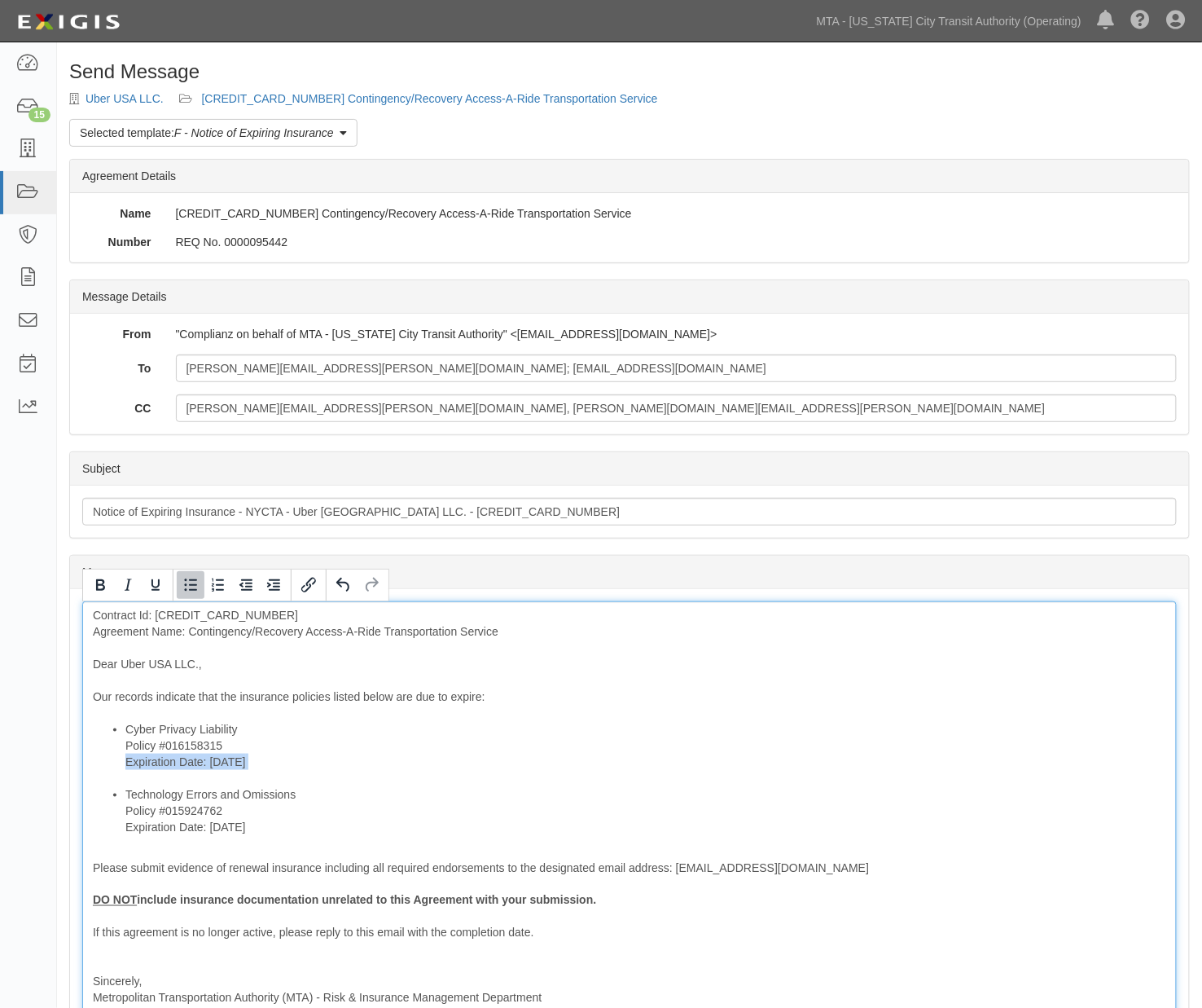
drag, startPoint x: 278, startPoint y: 756, endPoint x: 118, endPoint y: 772, distance: 160.8
click at [118, 772] on ul "Cyber Privacy Liability Policy #016158315 Expiration Date: 10/5/2025 Technology…" at bounding box center [629, 777] width 1073 height 114
click at [493, 766] on li "Cyber Privacy Liability Policy #016158315 Expiration Date: 10/5/2025" at bounding box center [646, 753] width 1040 height 65
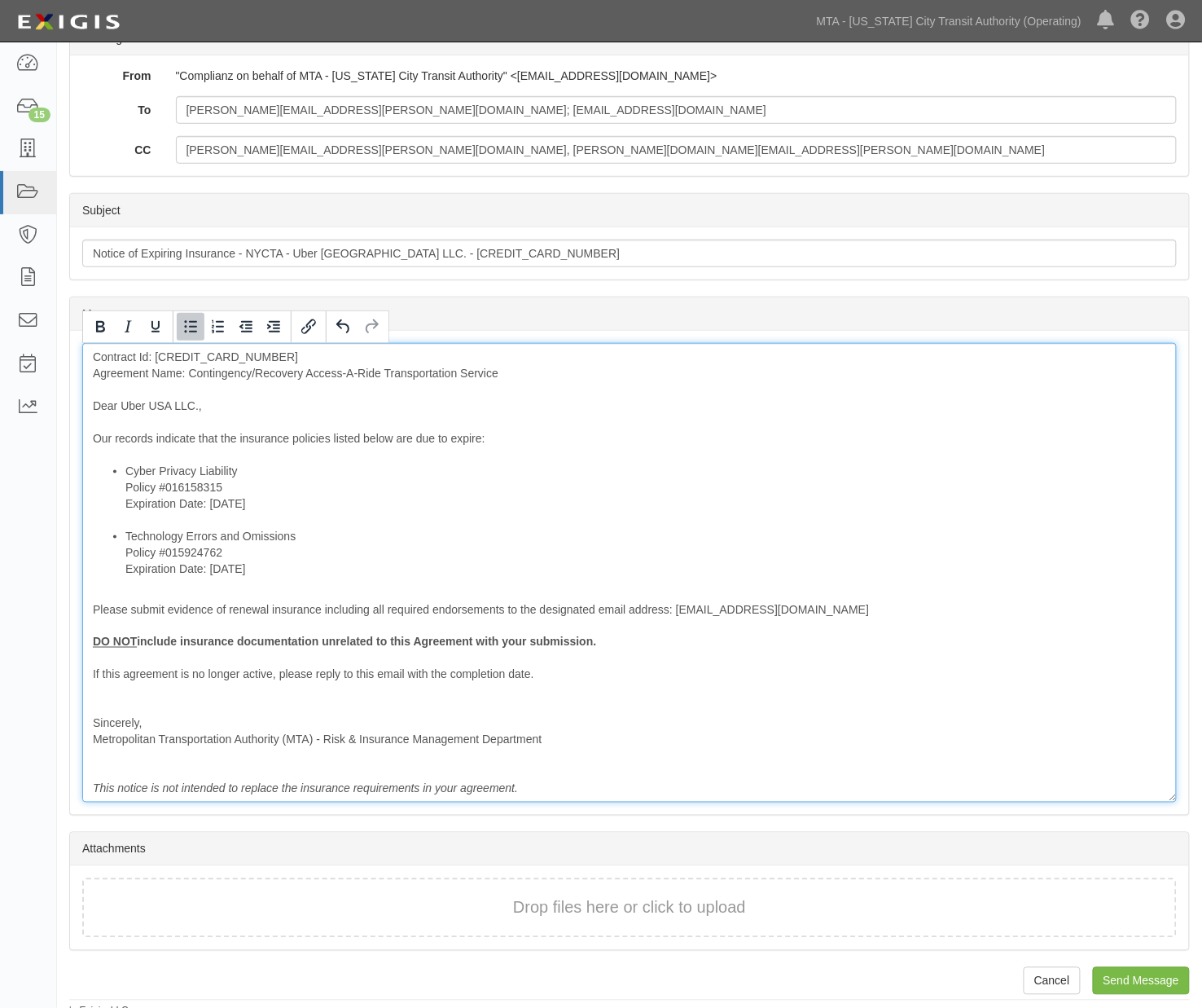
scroll to position [268, 0]
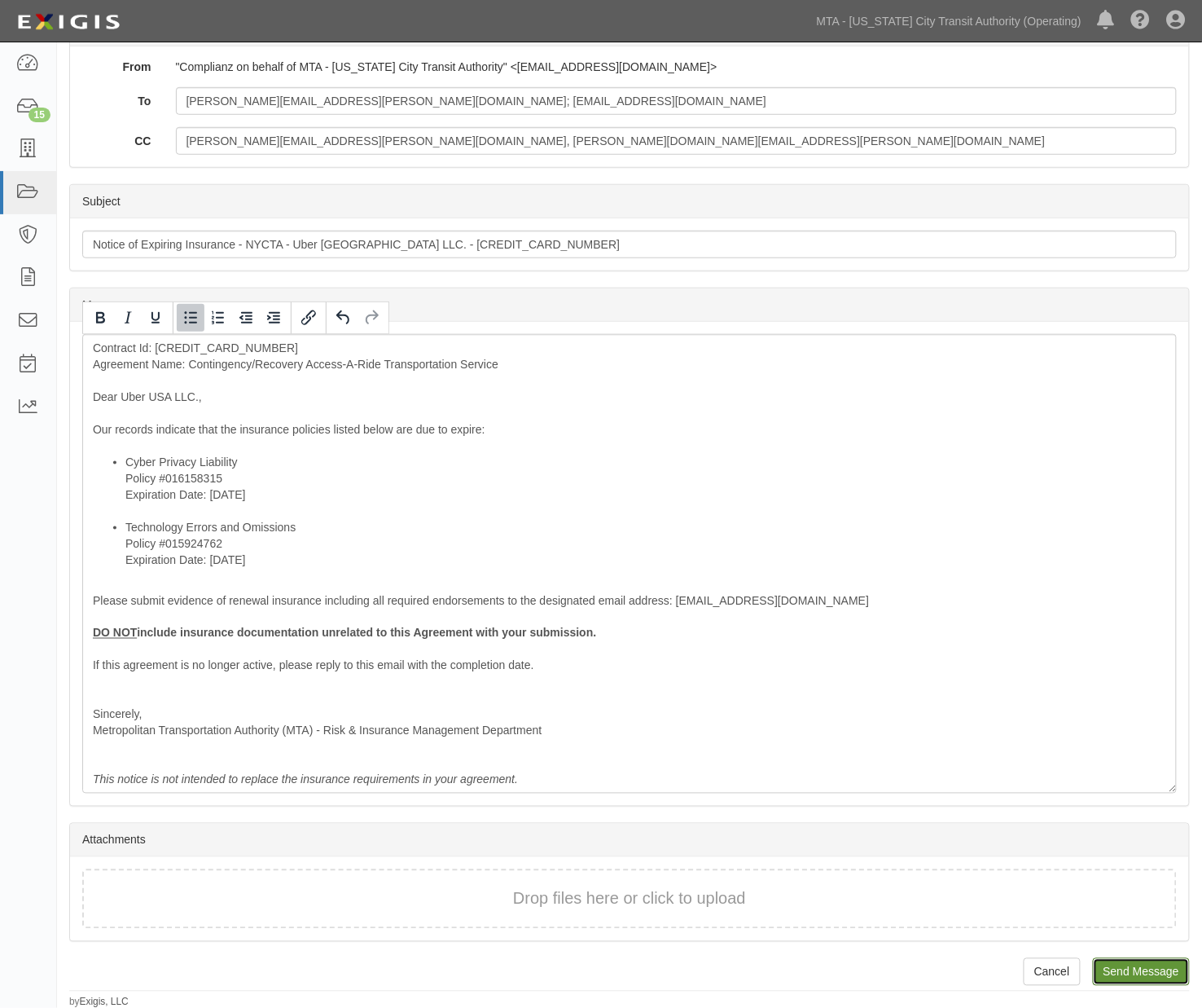
click at [1146, 977] on input "Send Message" at bounding box center [1142, 972] width 97 height 28
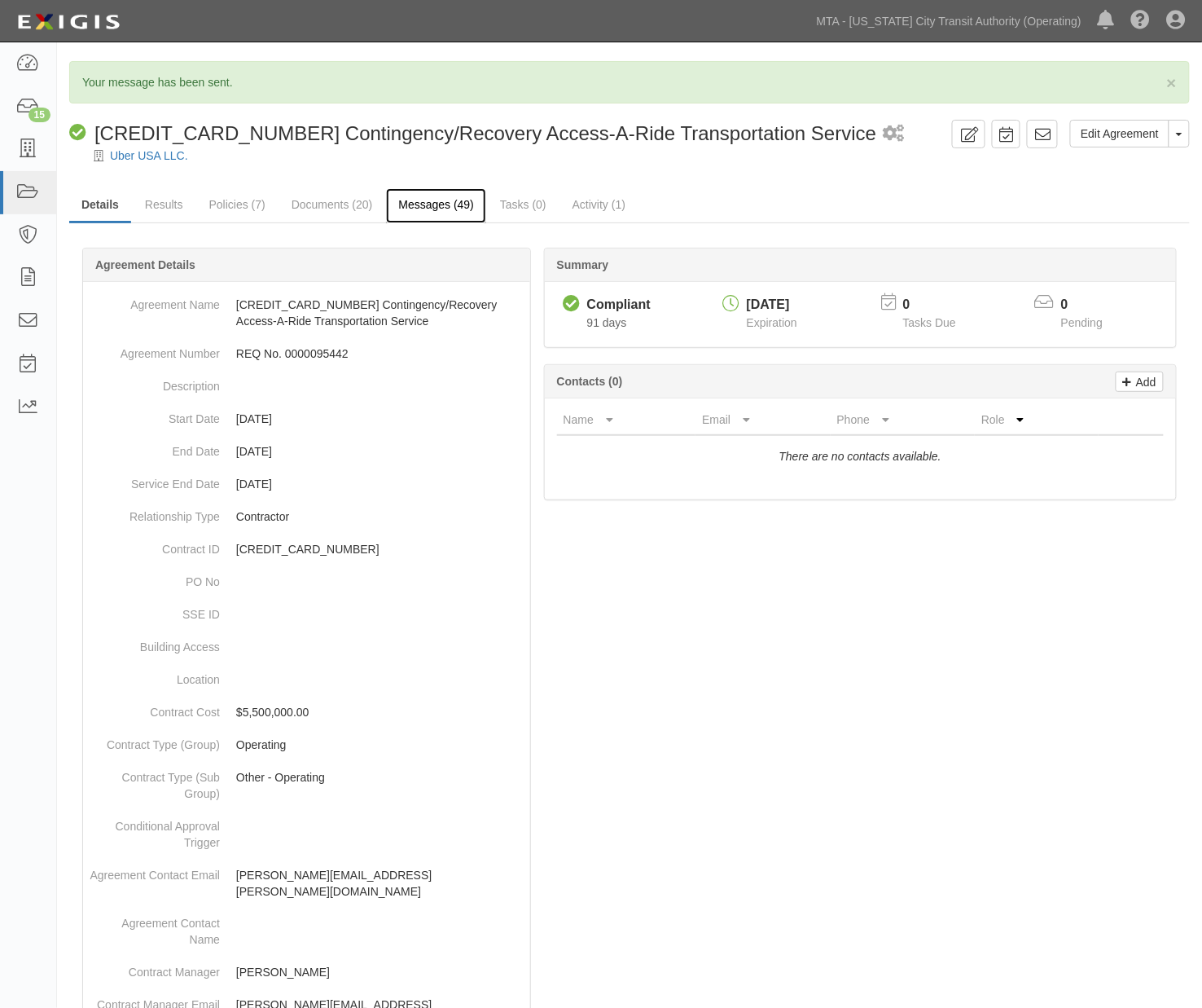
click at [432, 197] on link "Messages (49)" at bounding box center [436, 205] width 100 height 35
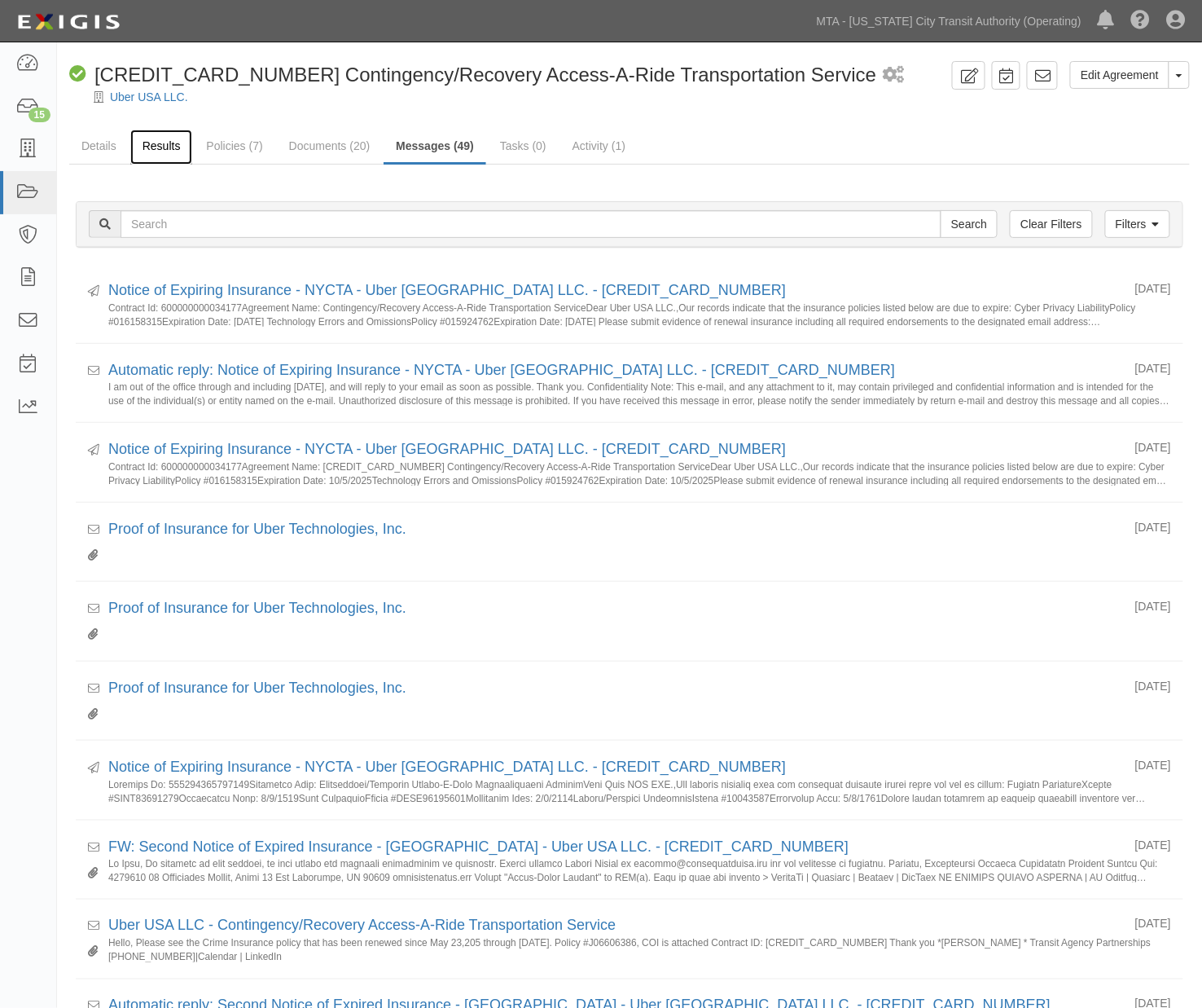
click at [160, 141] on link "Results" at bounding box center [162, 147] width 62 height 35
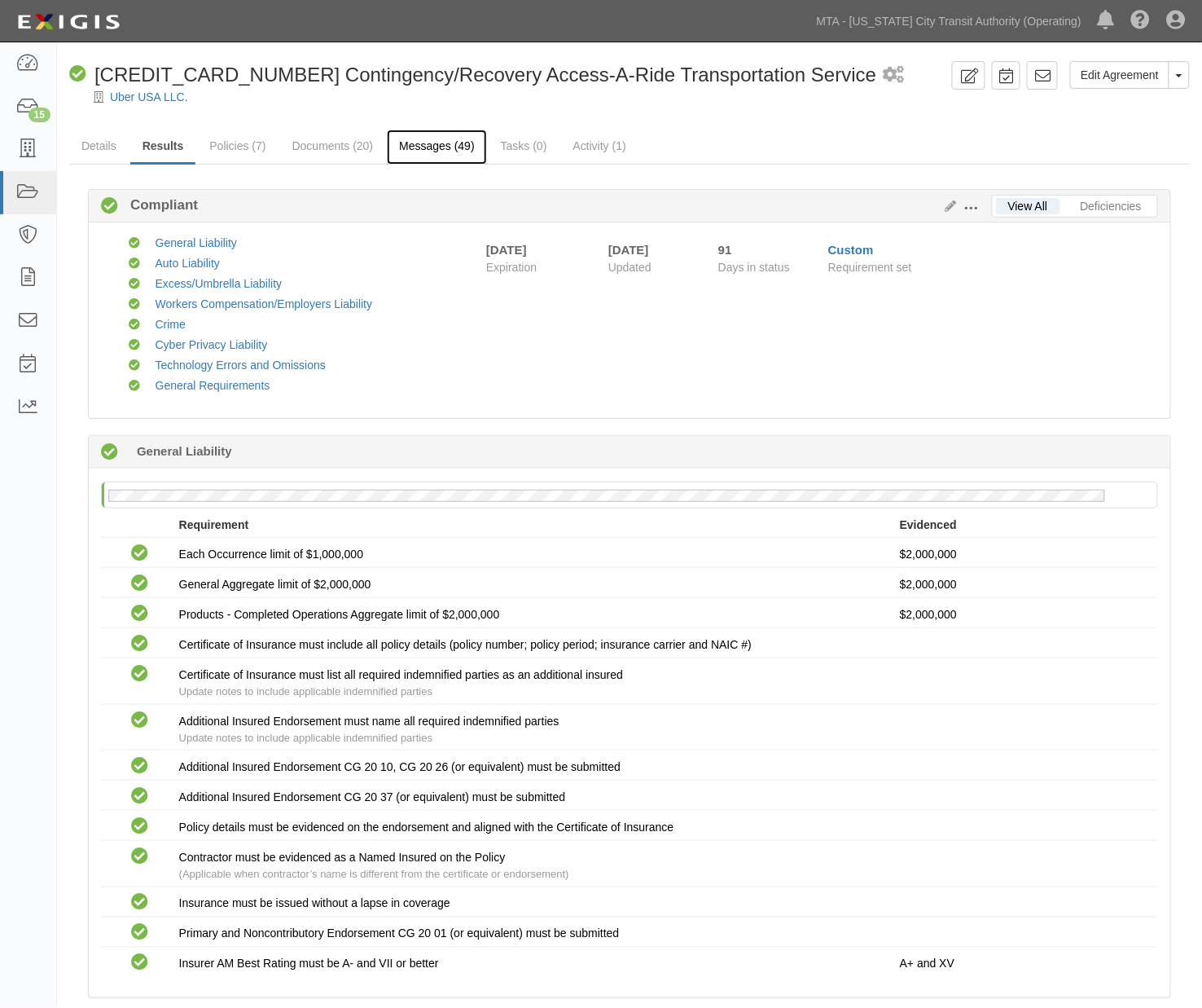
click at [423, 144] on link "Messages (49)" at bounding box center [436, 147] width 100 height 35
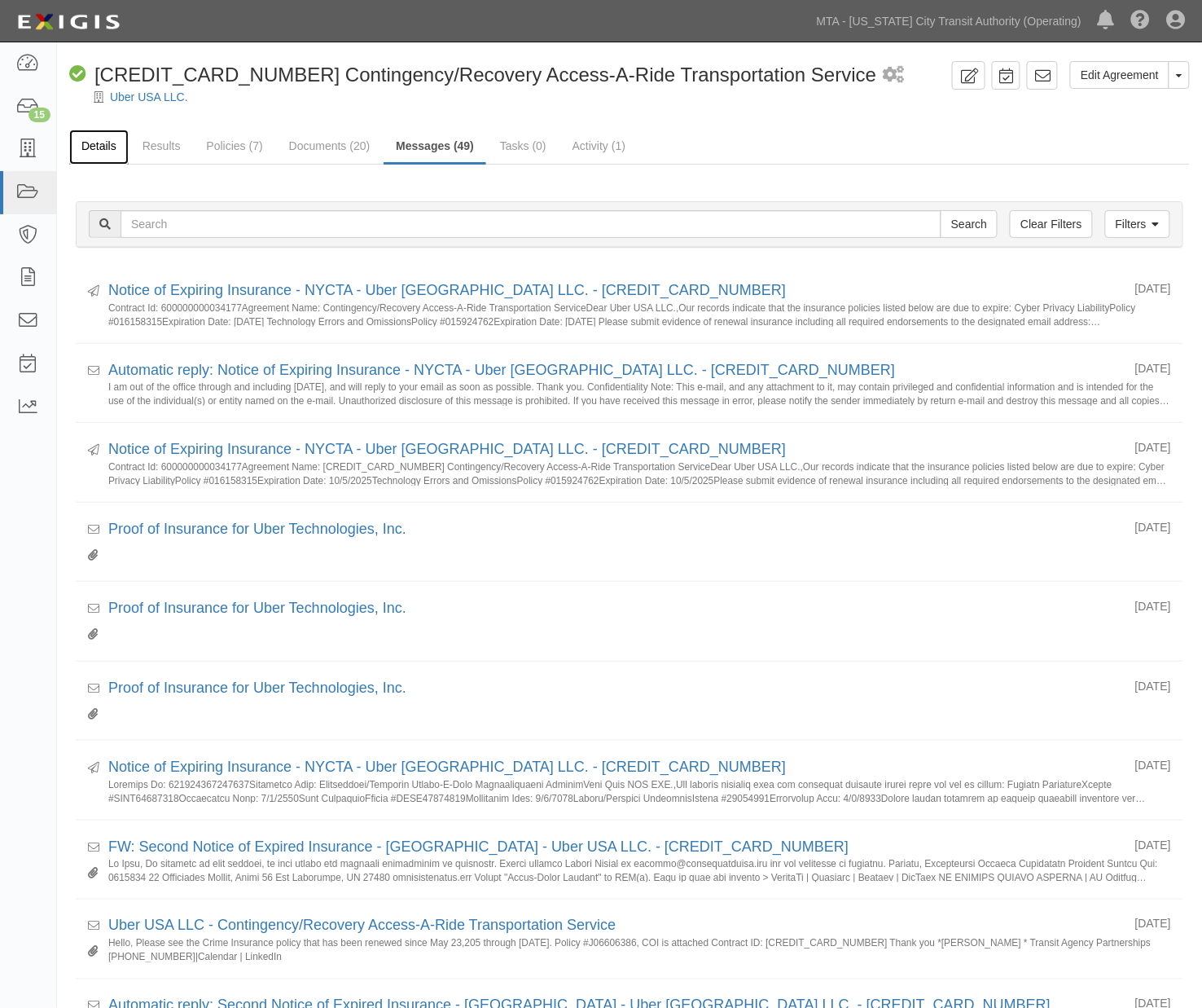
click at [92, 141] on link "Details" at bounding box center [99, 147] width 59 height 35
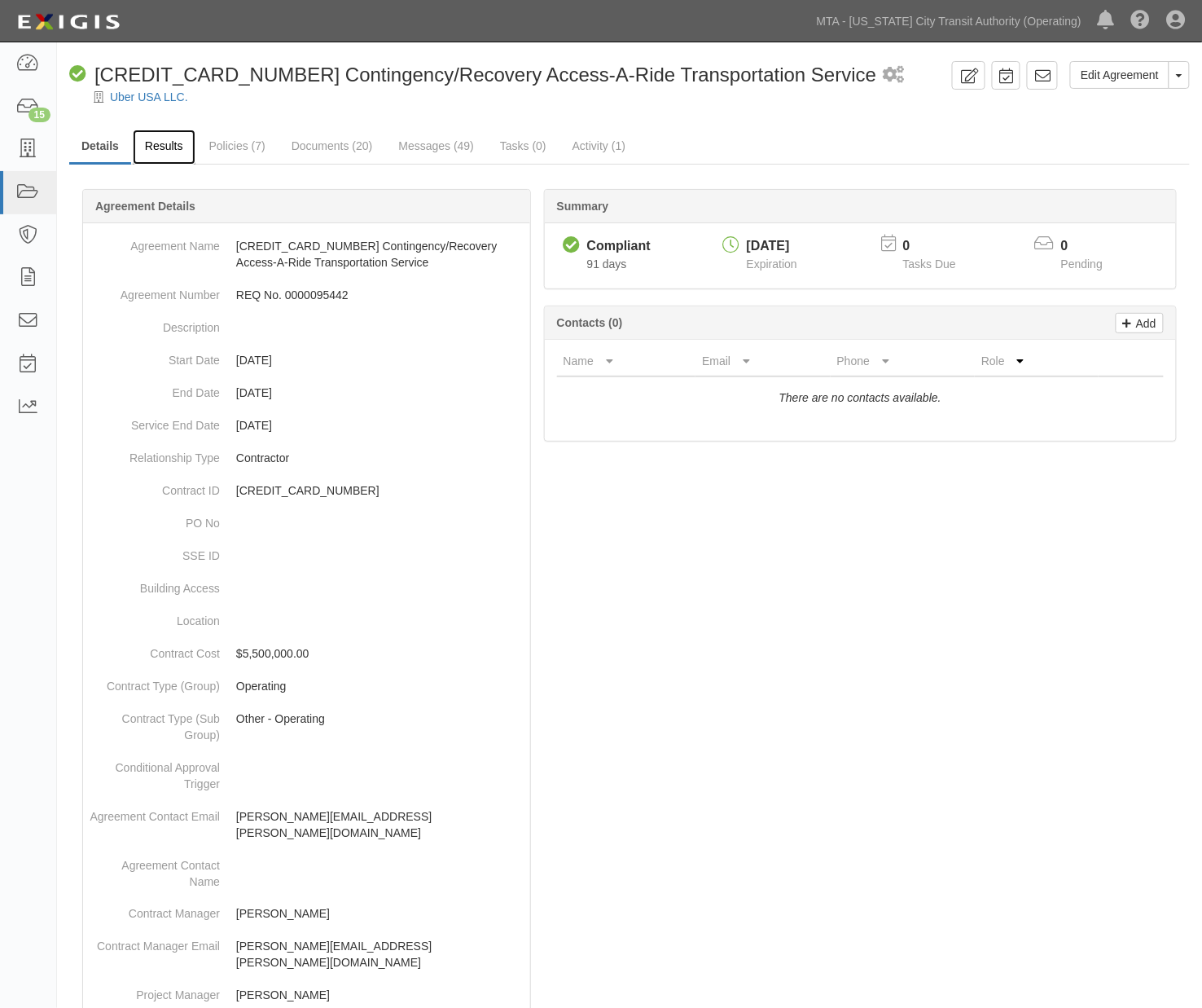
click at [167, 147] on link "Results" at bounding box center [164, 147] width 62 height 35
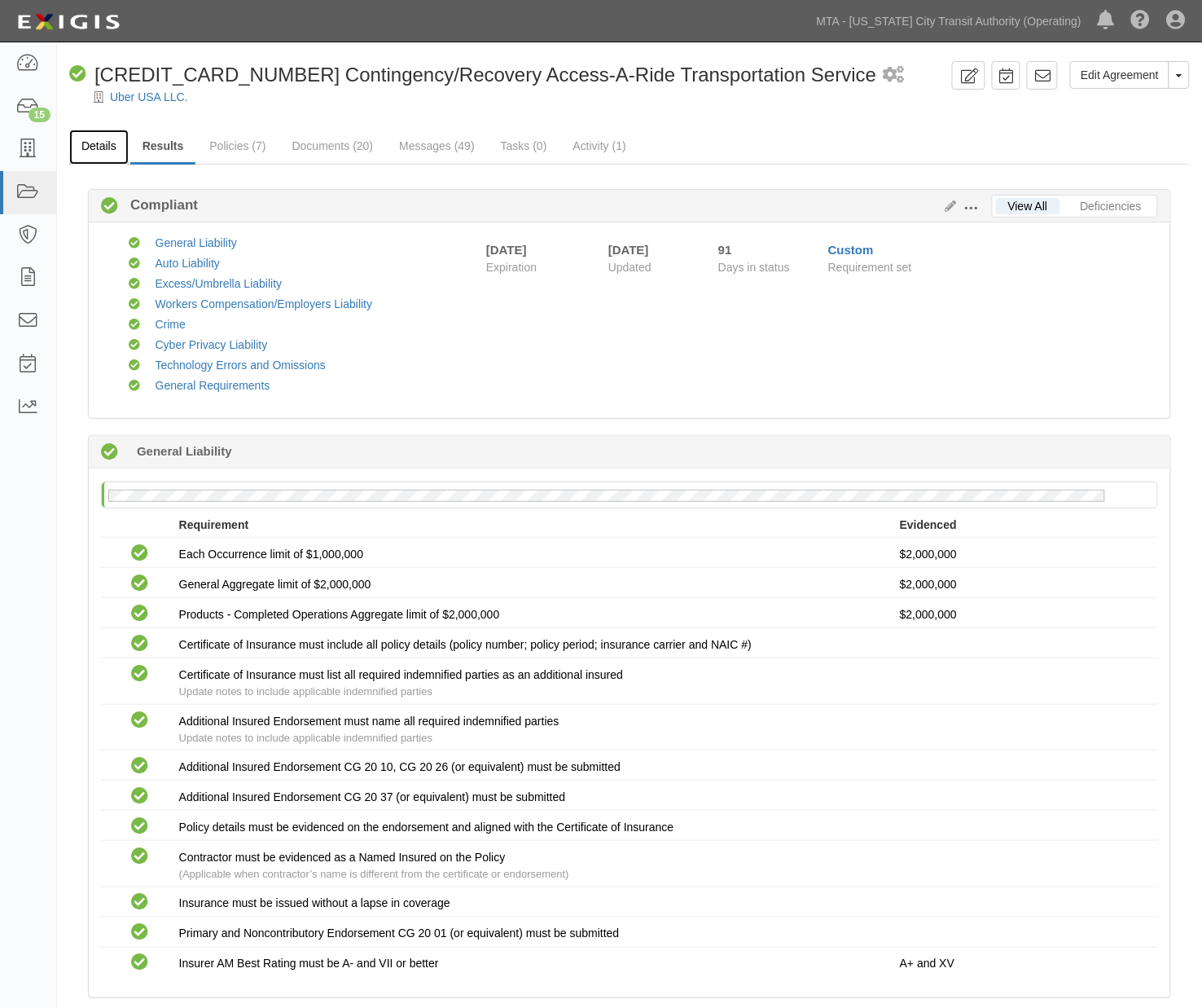
click at [103, 140] on link "Details" at bounding box center [99, 147] width 59 height 35
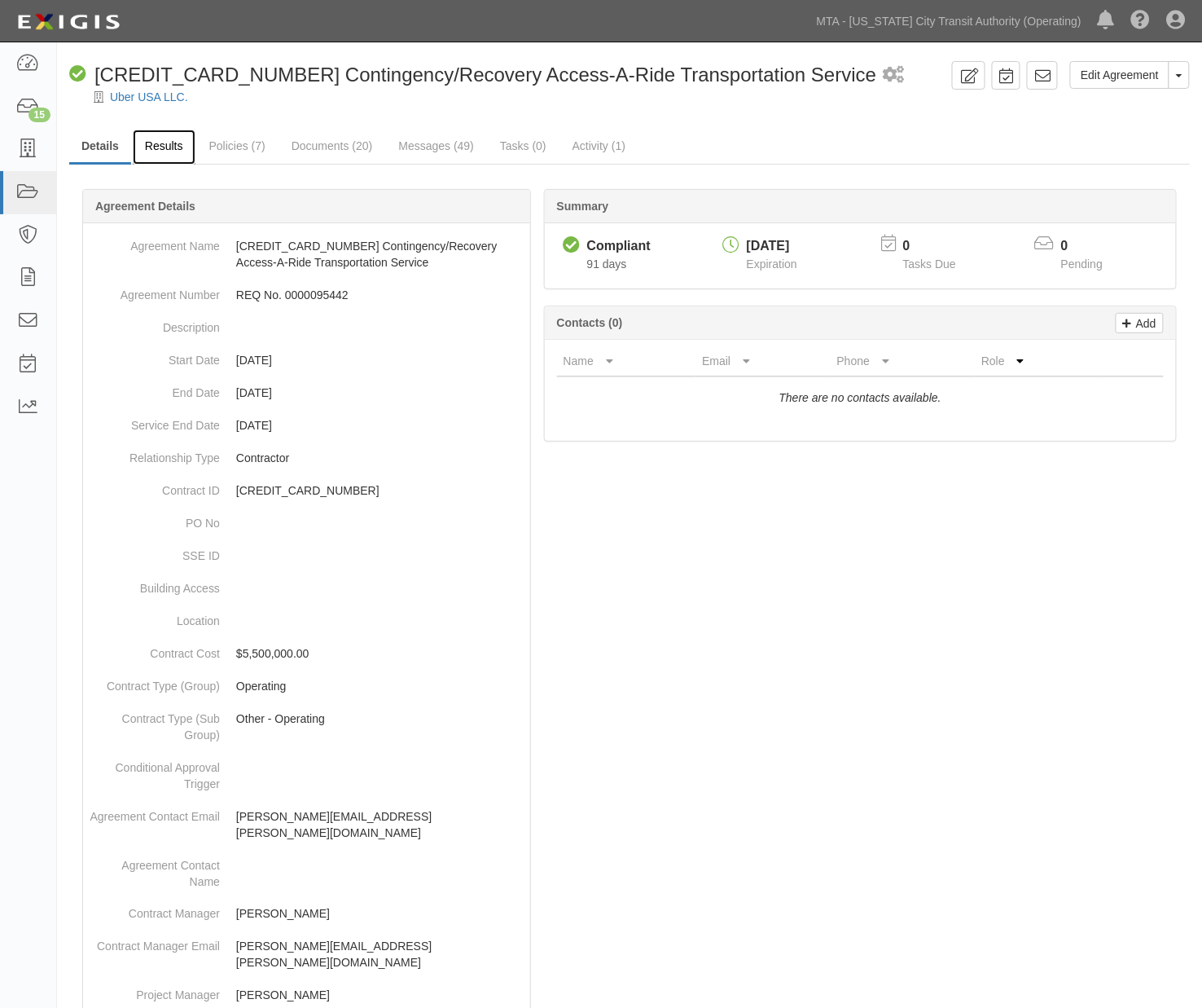
click at [171, 141] on link "Results" at bounding box center [164, 147] width 62 height 35
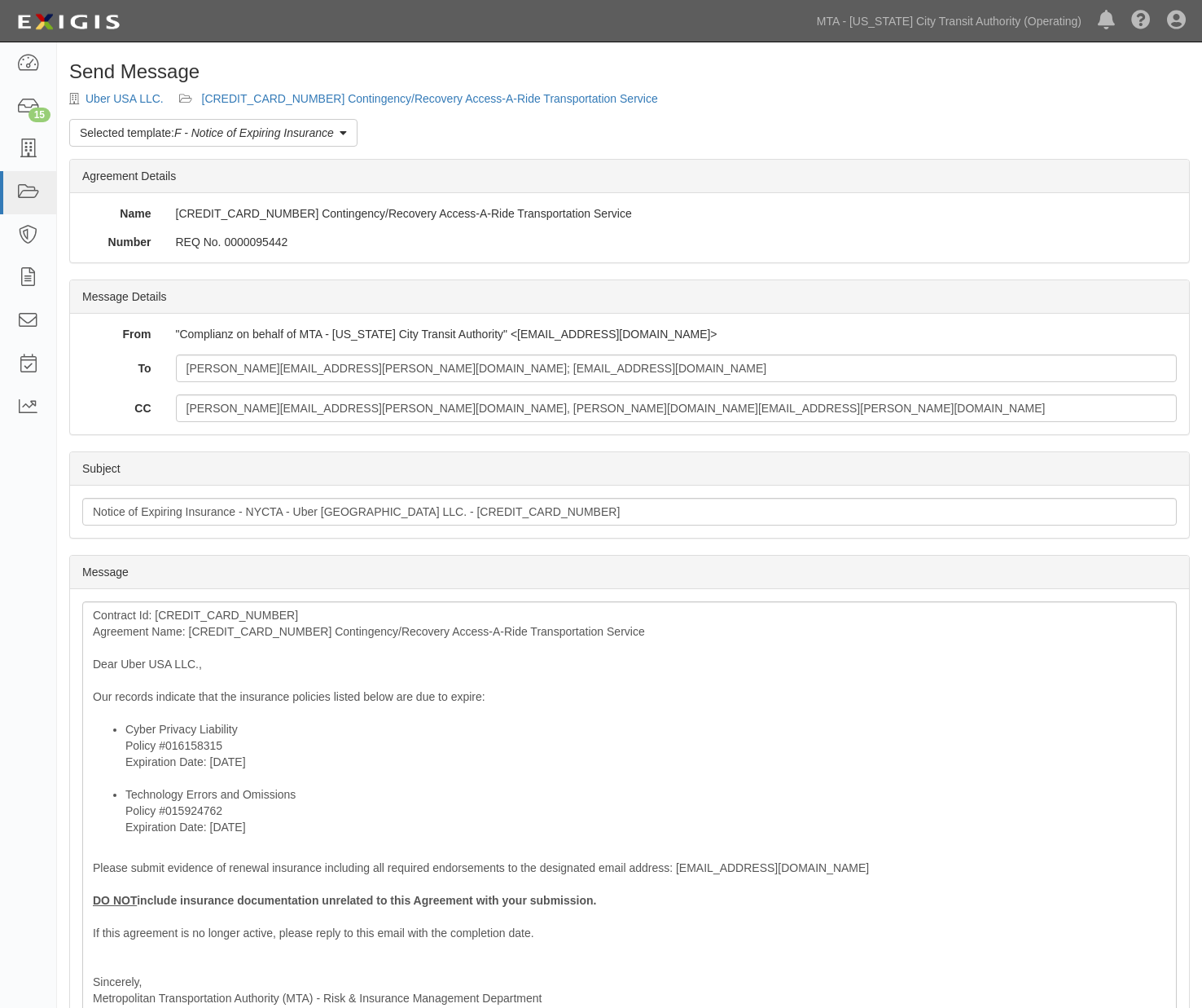
scroll to position [268, 0]
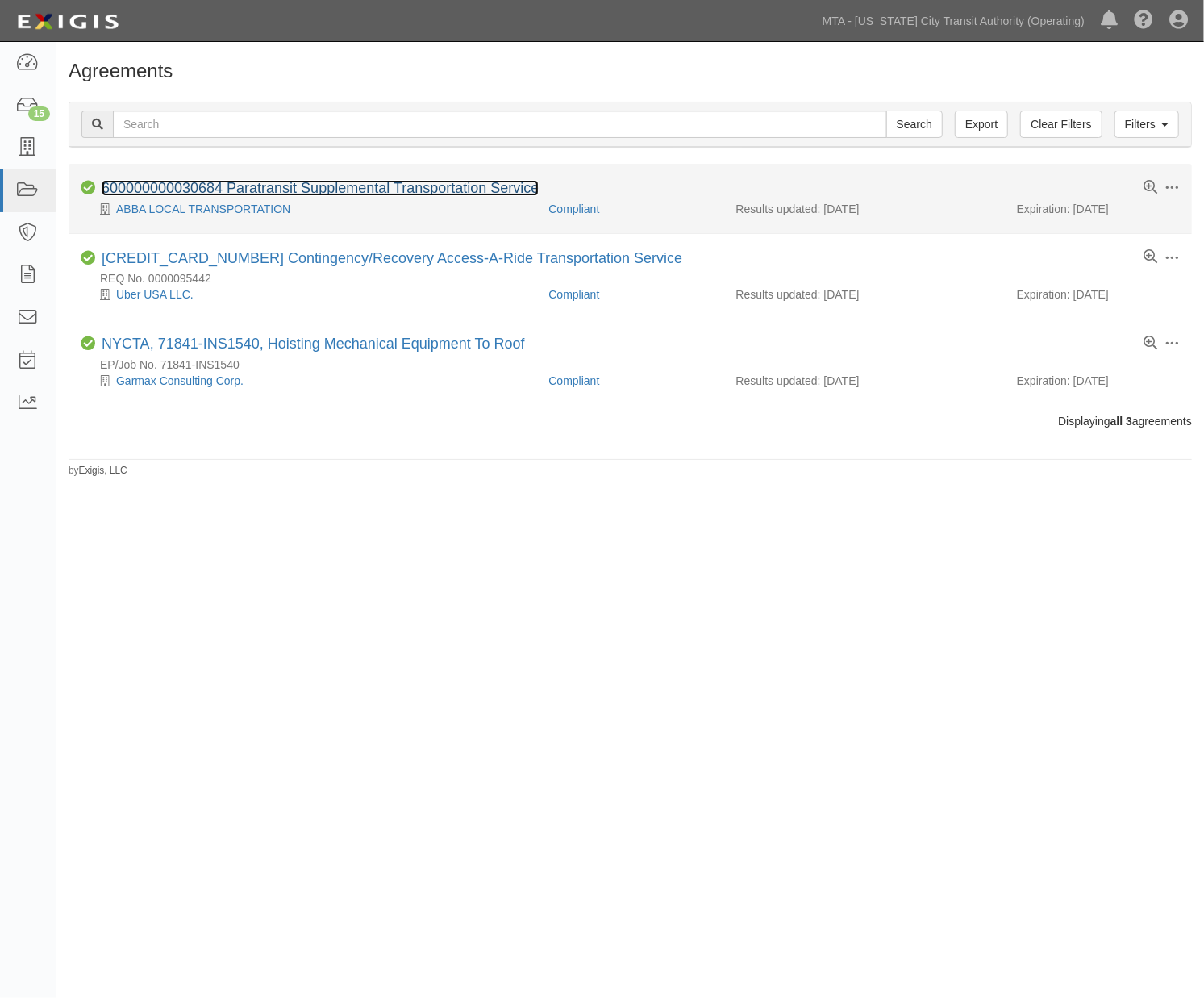
click at [335, 187] on link "600000000030684 Paratransit Supplemental Transportation Service" at bounding box center [321, 187] width 438 height 16
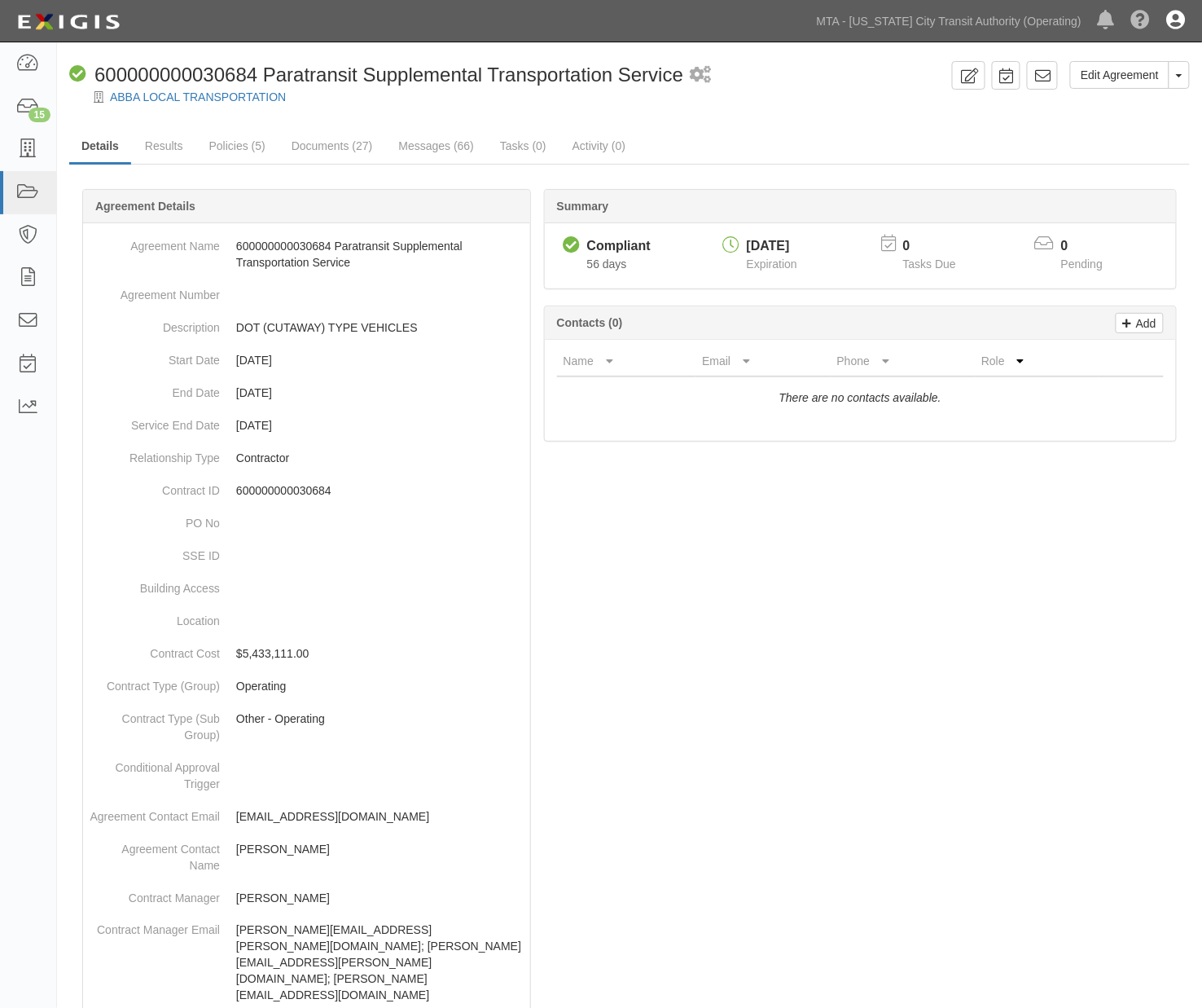
click at [1176, 20] on icon at bounding box center [1176, 22] width 19 height 20
click at [1122, 89] on link "Sign Out" at bounding box center [1129, 95] width 129 height 33
